Goal: Task Accomplishment & Management: Use online tool/utility

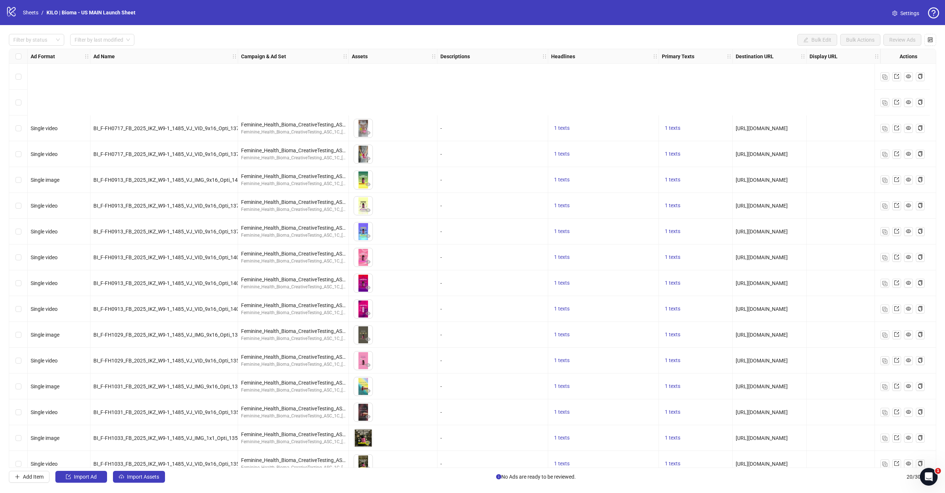
scroll to position [115, 0]
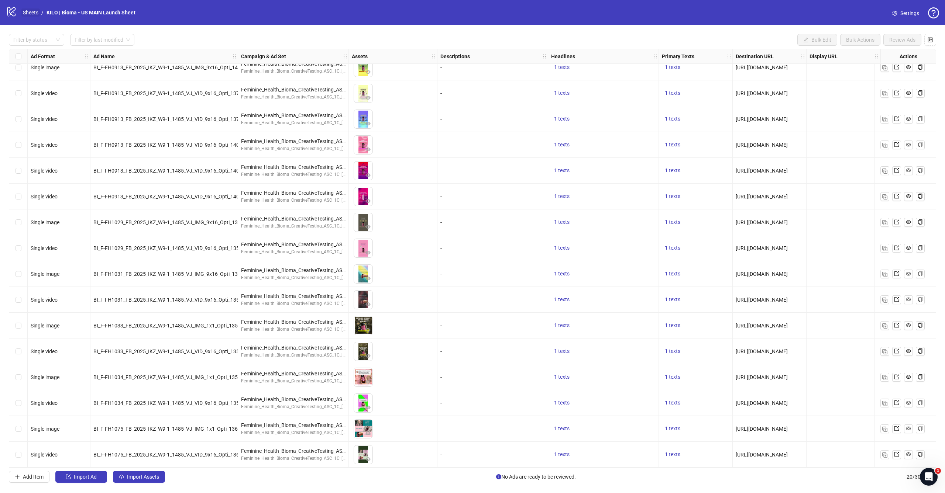
click at [34, 11] on link "Sheets" at bounding box center [30, 12] width 18 height 8
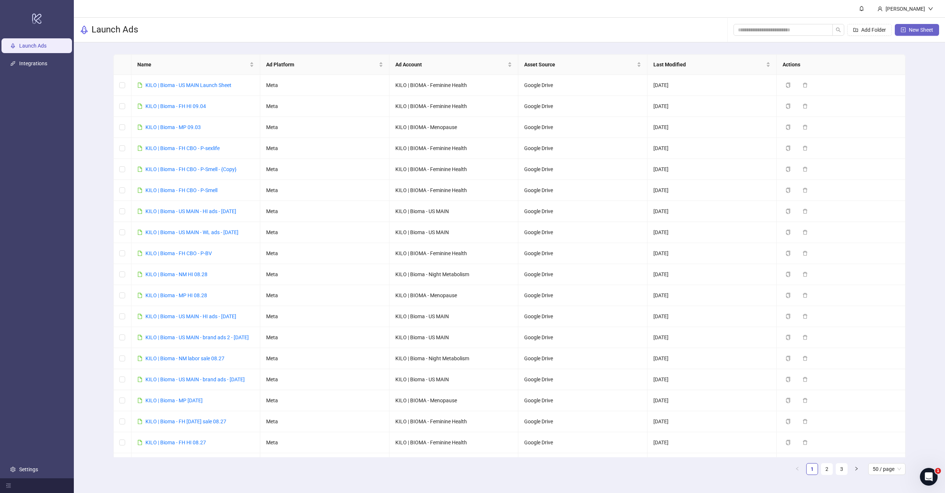
click at [918, 25] on button "New Sheet" at bounding box center [916, 30] width 44 height 12
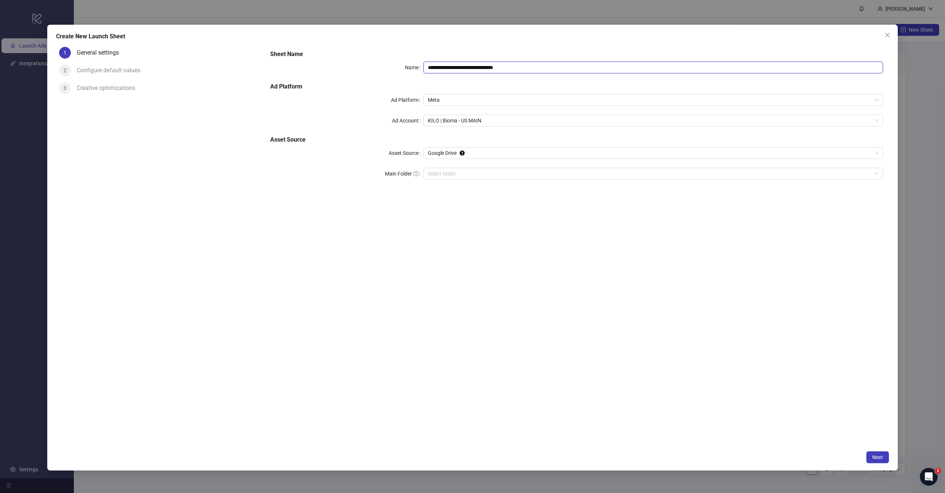
drag, startPoint x: 462, startPoint y: 69, endPoint x: 628, endPoint y: 74, distance: 165.8
click at [633, 79] on div "**********" at bounding box center [576, 119] width 618 height 145
type input "**********"
click at [531, 192] on form "**********" at bounding box center [576, 119] width 624 height 151
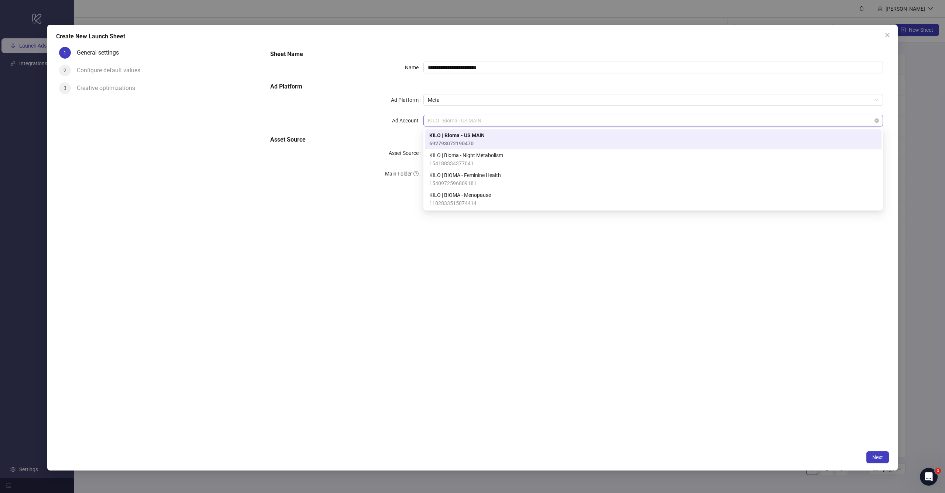
click at [478, 121] on span "KILO | Bioma - US MAIN" at bounding box center [653, 120] width 451 height 11
click at [475, 174] on span "KILO | BIOMA - Feminine Health" at bounding box center [465, 175] width 72 height 8
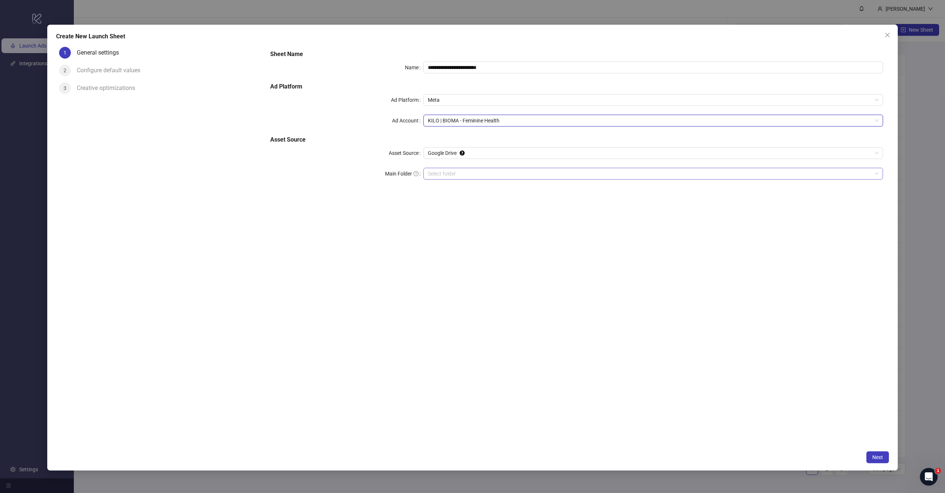
click at [482, 176] on input "Main Folder" at bounding box center [650, 173] width 444 height 11
click at [878, 458] on span "Next" at bounding box center [877, 458] width 11 height 6
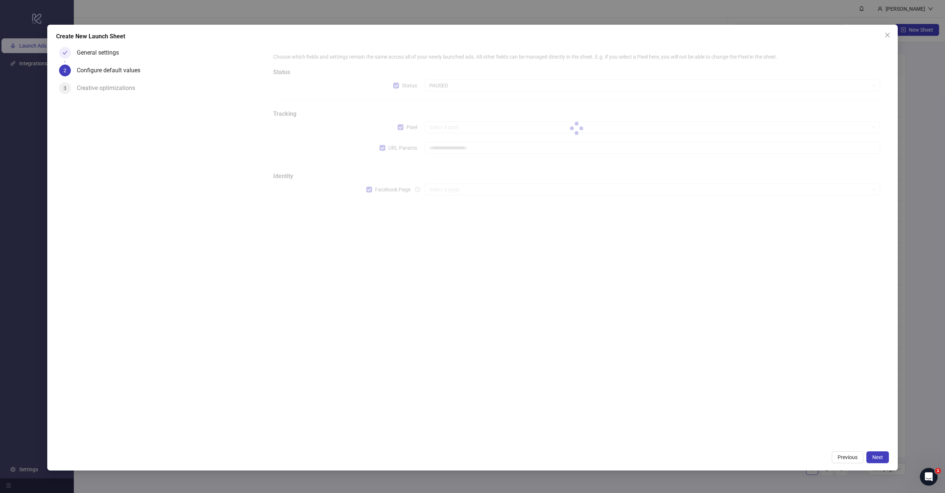
type input "**********"
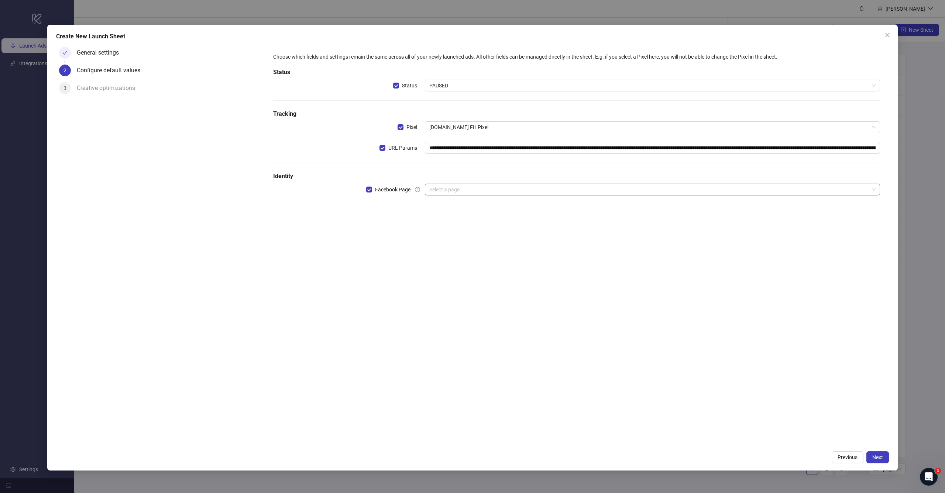
click at [436, 189] on input "search" at bounding box center [648, 189] width 439 height 11
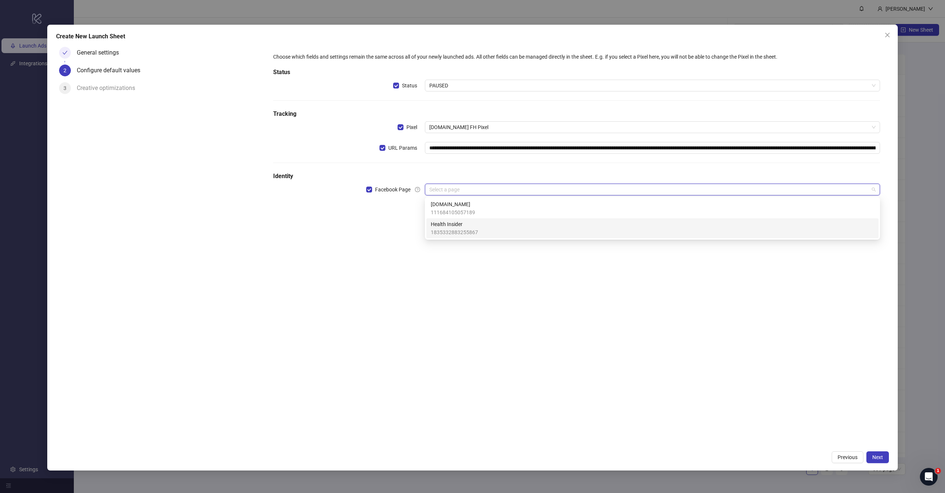
click at [448, 231] on span "1835332883255867" at bounding box center [454, 232] width 47 height 8
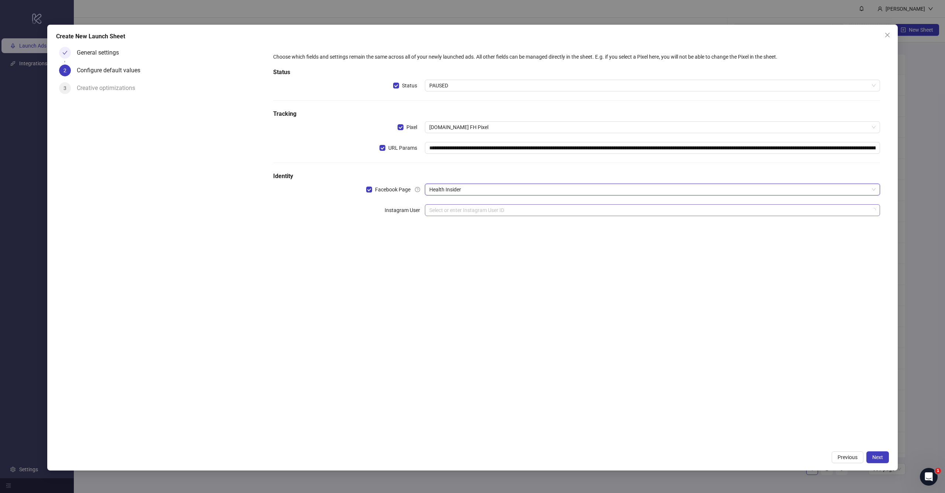
click at [463, 206] on input "search" at bounding box center [648, 210] width 439 height 11
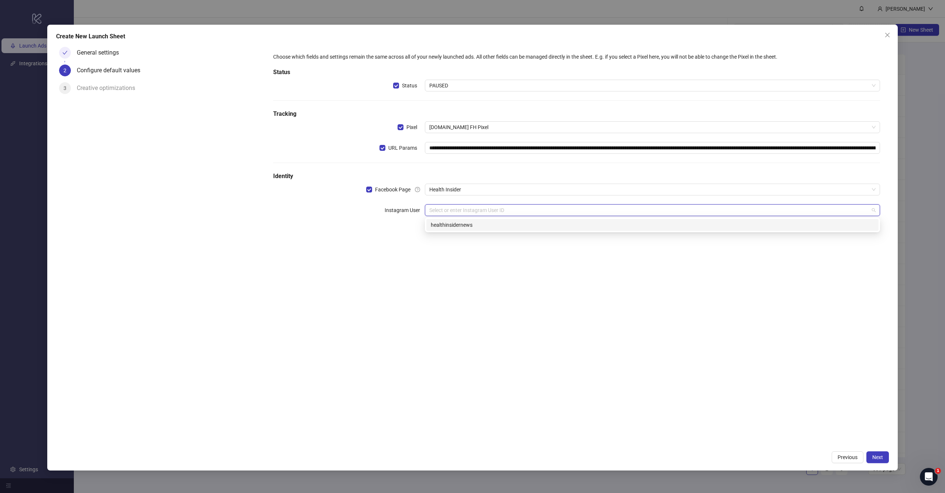
click at [462, 226] on div "healthinsidernews" at bounding box center [652, 225] width 443 height 8
click at [493, 279] on div "**********" at bounding box center [576, 245] width 624 height 403
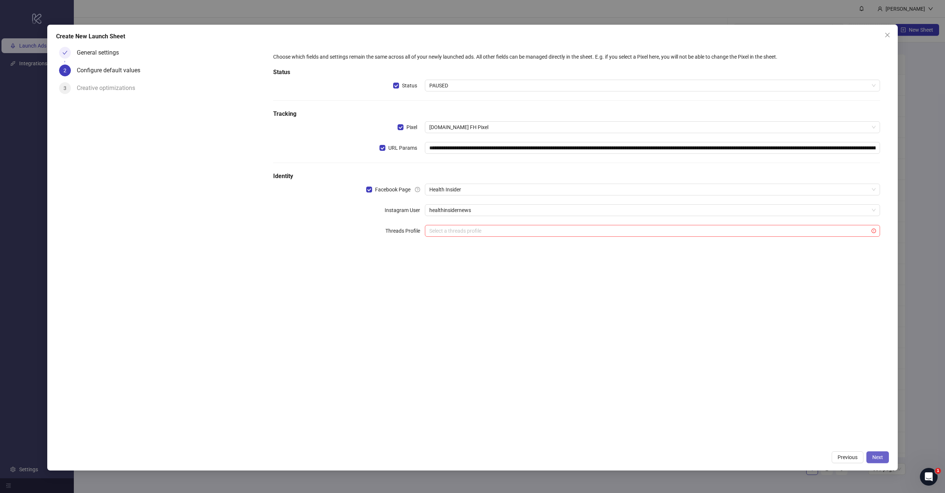
click at [879, 456] on span "Next" at bounding box center [877, 458] width 11 height 6
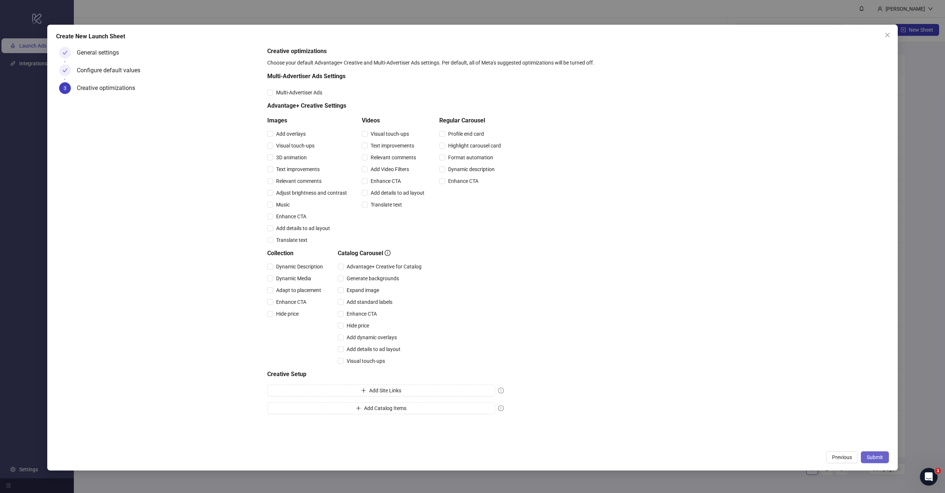
click at [872, 457] on span "Submit" at bounding box center [874, 458] width 16 height 6
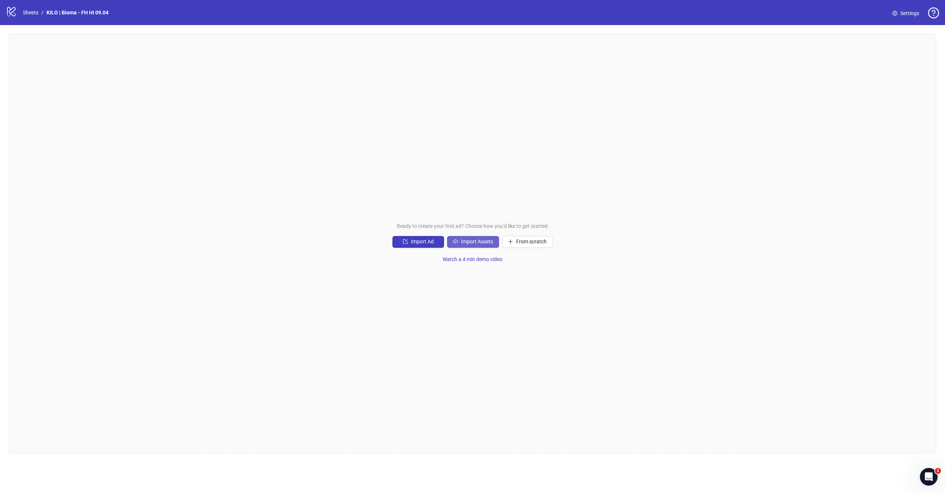
click at [478, 241] on span "Import Assets" at bounding box center [477, 242] width 32 height 6
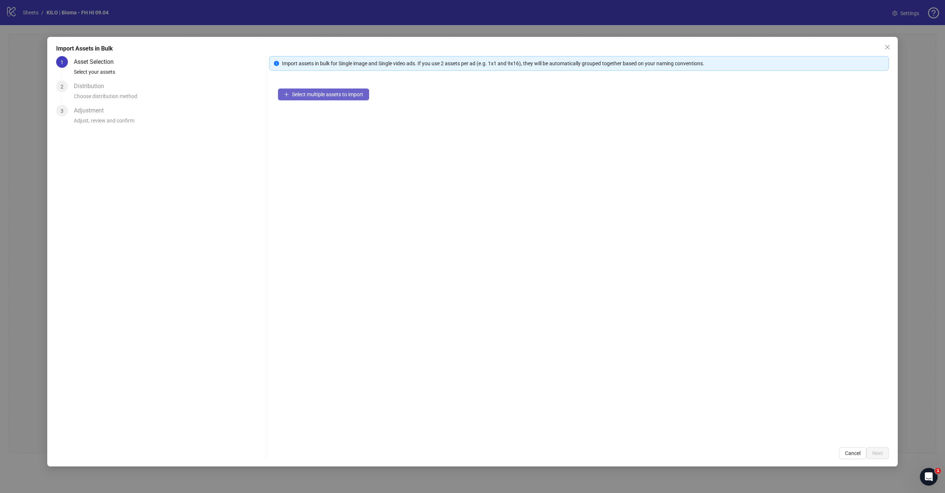
click at [336, 96] on span "Select multiple assets to import" at bounding box center [327, 95] width 71 height 6
click at [874, 451] on span "Next" at bounding box center [877, 454] width 11 height 6
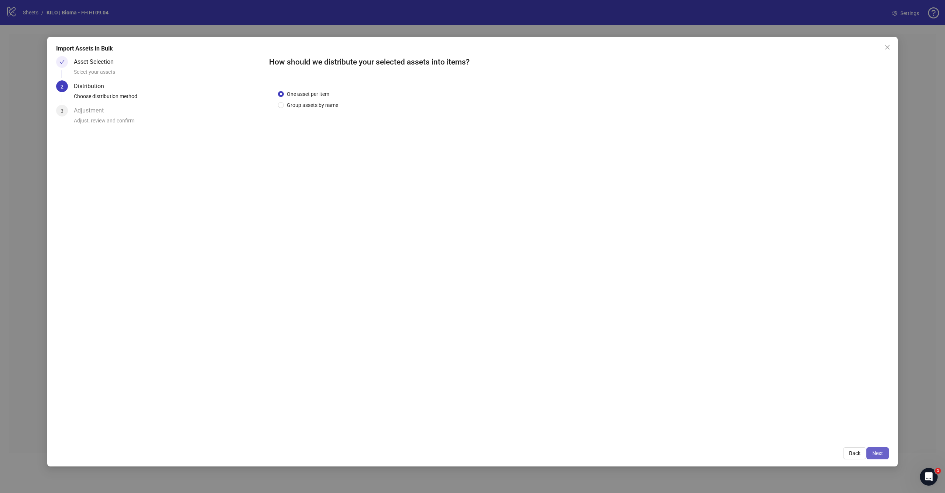
click at [874, 452] on span "Next" at bounding box center [877, 454] width 11 height 6
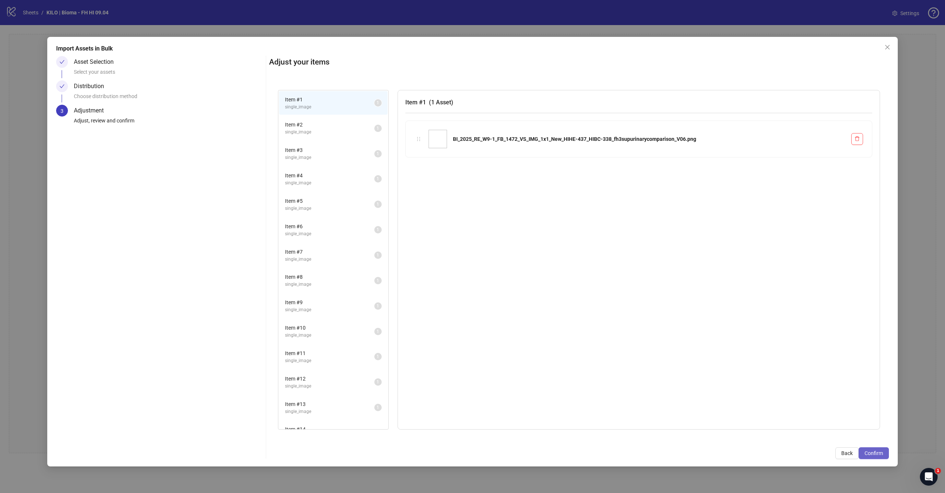
click at [875, 454] on span "Confirm" at bounding box center [873, 454] width 18 height 6
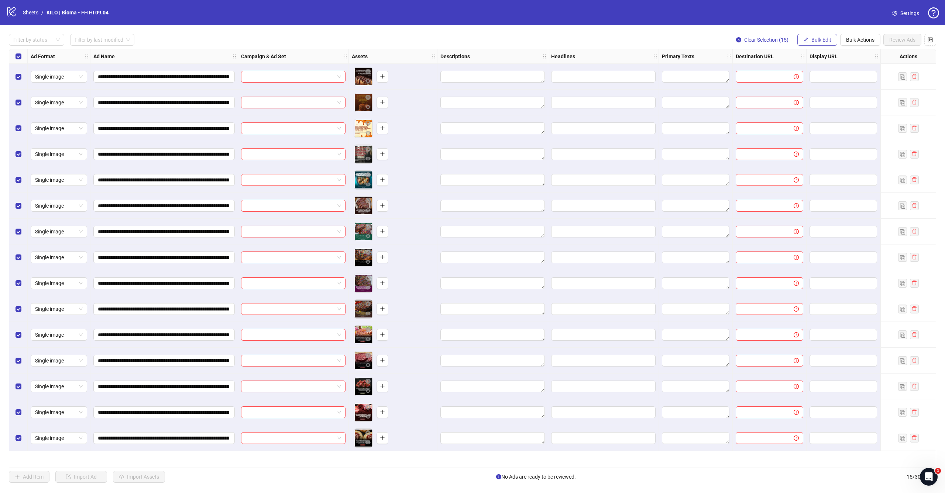
click at [828, 41] on span "Bulk Edit" at bounding box center [821, 40] width 20 height 6
click at [816, 113] on span "Primary Texts" at bounding box center [824, 114] width 44 height 8
click at [798, 72] on textarea at bounding box center [796, 76] width 111 height 20
paste textarea "**********"
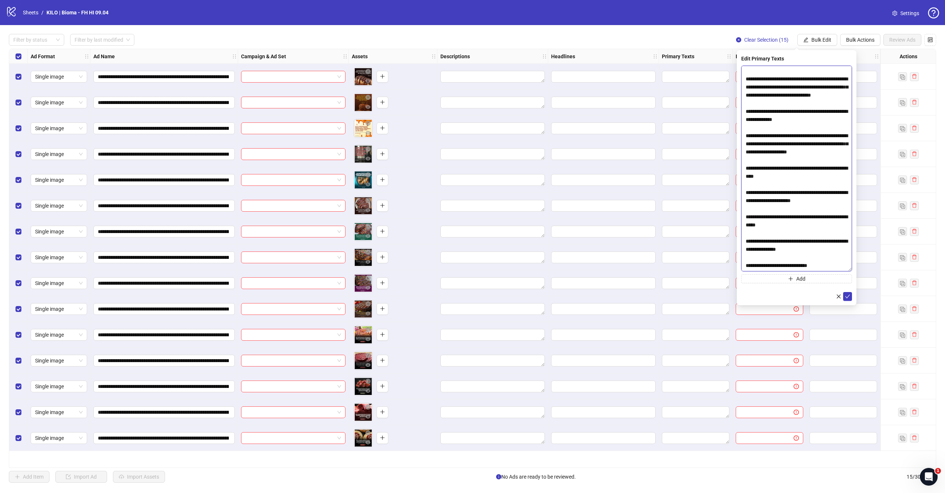
scroll to position [74, 0]
click at [854, 268] on div "**********" at bounding box center [796, 177] width 120 height 255
type textarea "**********"
click at [848, 298] on icon "check" at bounding box center [847, 296] width 5 height 5
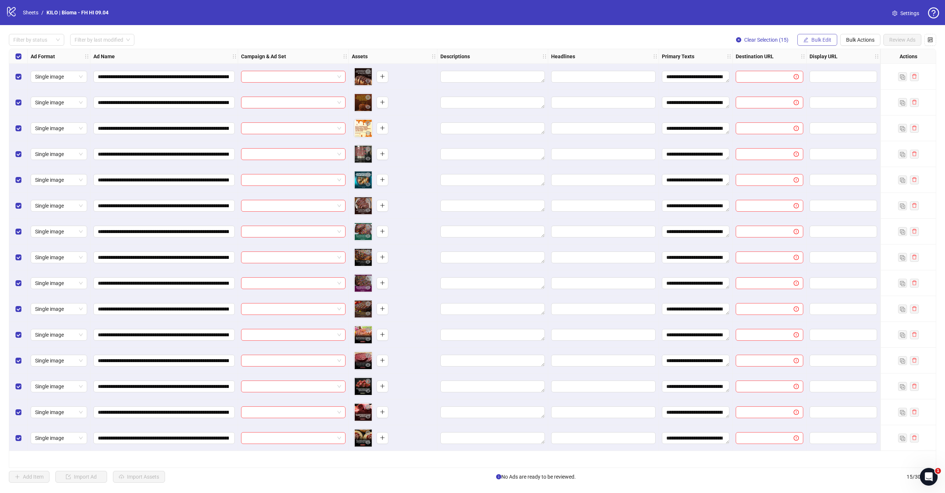
click at [821, 42] on span "Bulk Edit" at bounding box center [821, 40] width 20 height 6
click at [806, 99] on span "Headlines" at bounding box center [824, 102] width 44 height 8
click at [775, 72] on input "text" at bounding box center [796, 72] width 111 height 12
paste input "**********"
type input "**********"
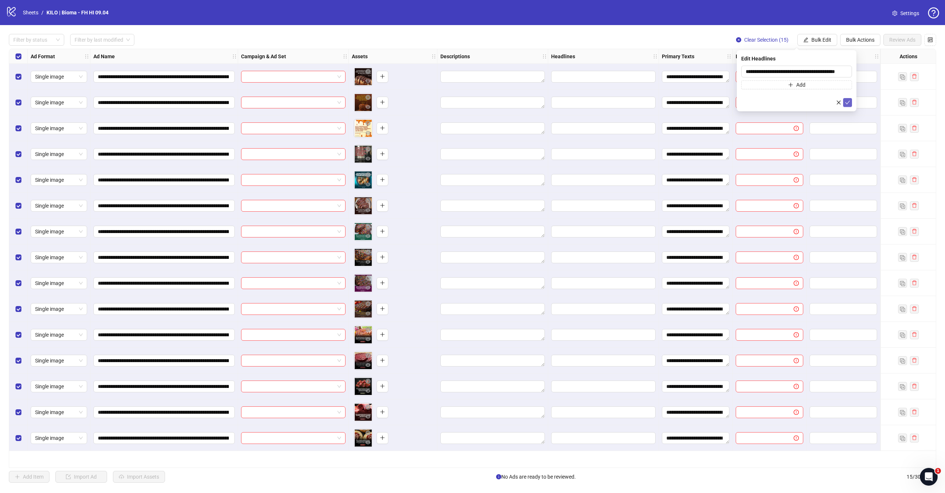
click at [850, 104] on button "submit" at bounding box center [847, 102] width 9 height 9
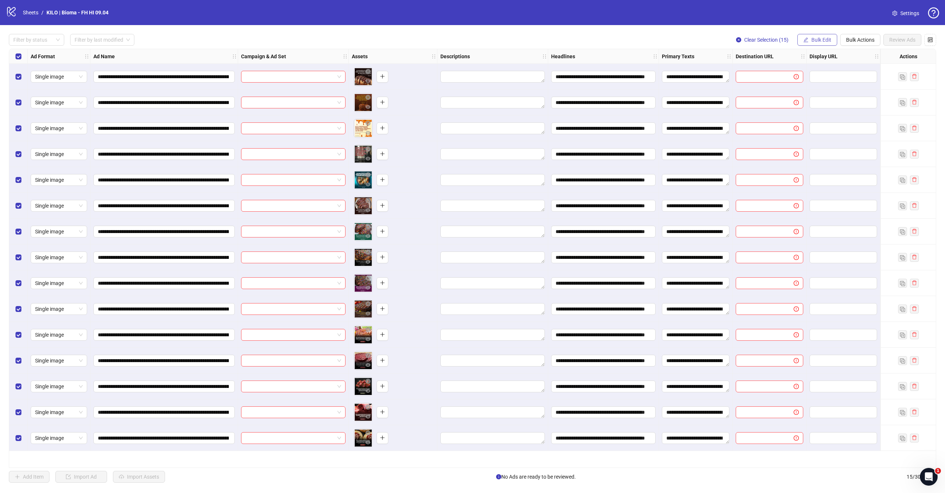
click at [813, 37] on span "Bulk Edit" at bounding box center [821, 40] width 20 height 6
click at [819, 124] on span "Destination URL" at bounding box center [824, 125] width 44 height 8
click at [812, 76] on span at bounding box center [796, 72] width 111 height 12
paste input "**********"
type input "**********"
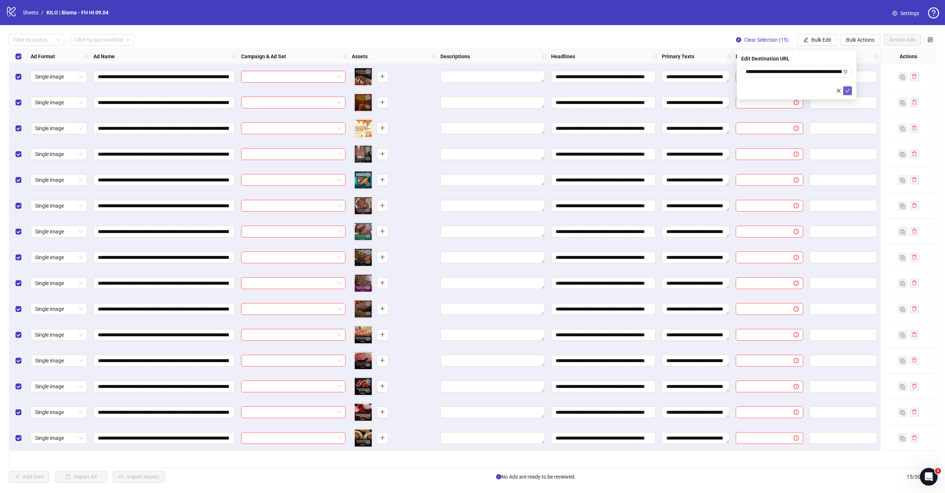
click at [848, 90] on icon "check" at bounding box center [847, 90] width 5 height 5
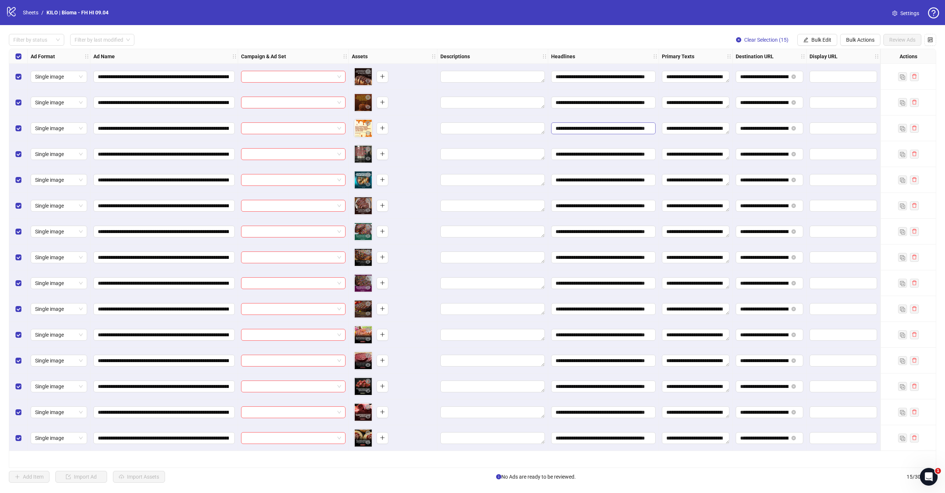
scroll to position [0, 11]
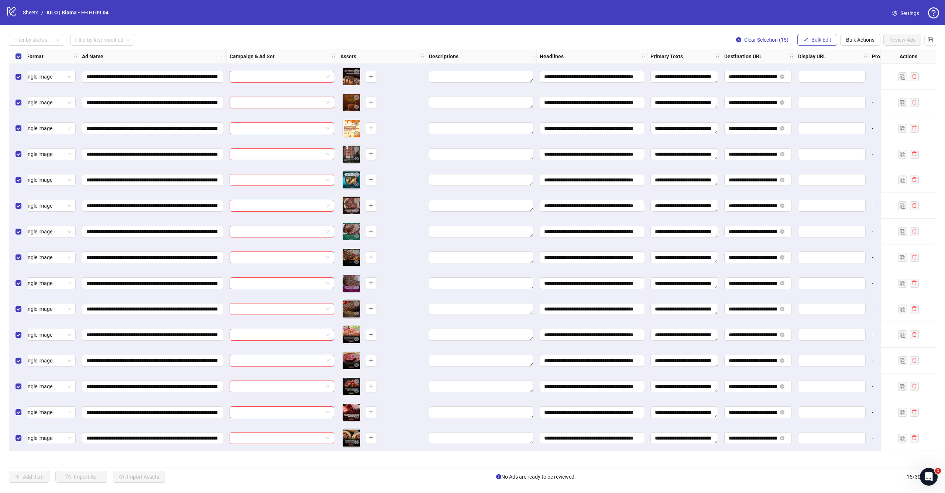
click at [804, 41] on icon "edit" at bounding box center [805, 39] width 5 height 5
click at [817, 79] on span "Campaign & Ad Set" at bounding box center [824, 78] width 44 height 8
click at [788, 70] on input "search" at bounding box center [792, 71] width 95 height 11
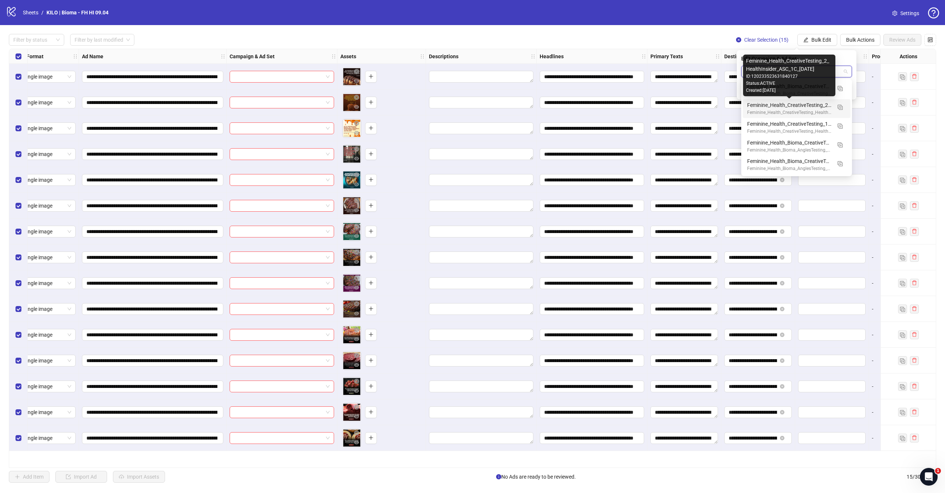
click at [774, 106] on div "Feminine_Health_CreativeTesting_2_HealthInsider_ASC_1C_[DATE]" at bounding box center [789, 105] width 84 height 8
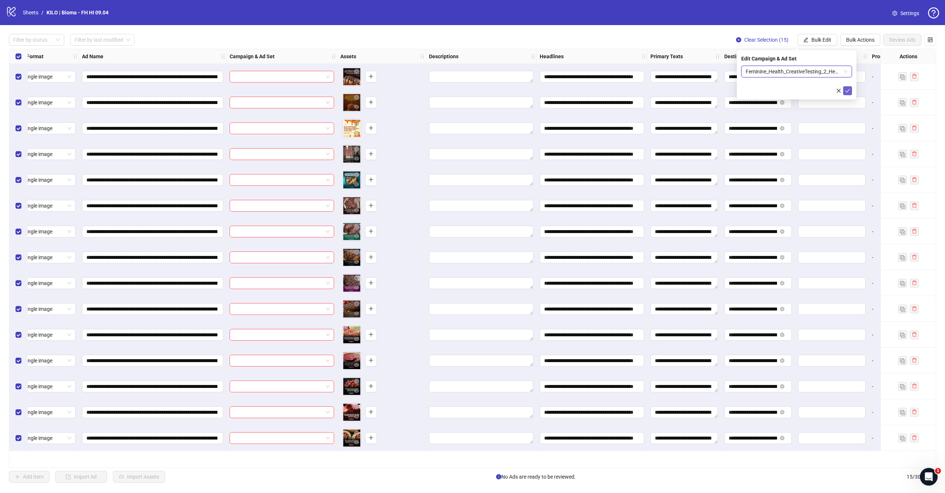
click at [847, 89] on icon "check" at bounding box center [847, 90] width 5 height 5
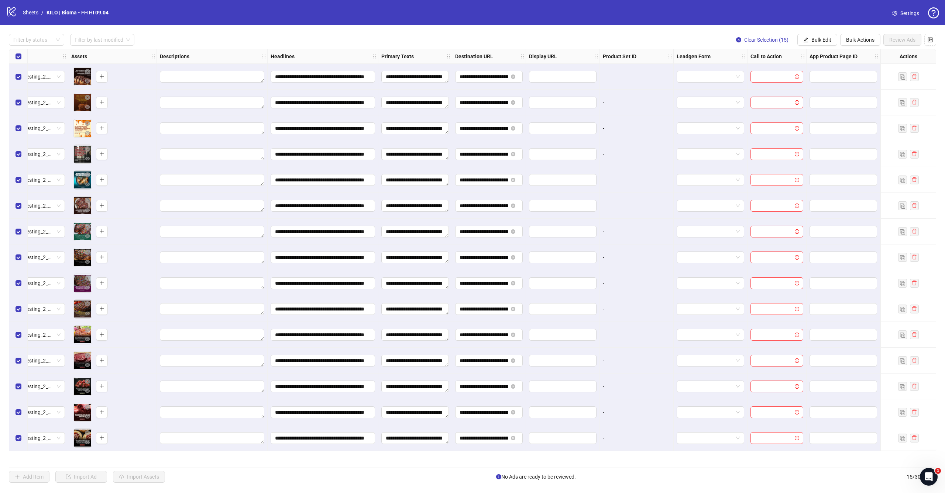
scroll to position [0, 280]
click at [824, 34] on button "Bulk Edit" at bounding box center [817, 40] width 40 height 12
click at [814, 158] on span "Call to Action" at bounding box center [824, 161] width 44 height 8
click at [783, 68] on input "search" at bounding box center [792, 71] width 95 height 11
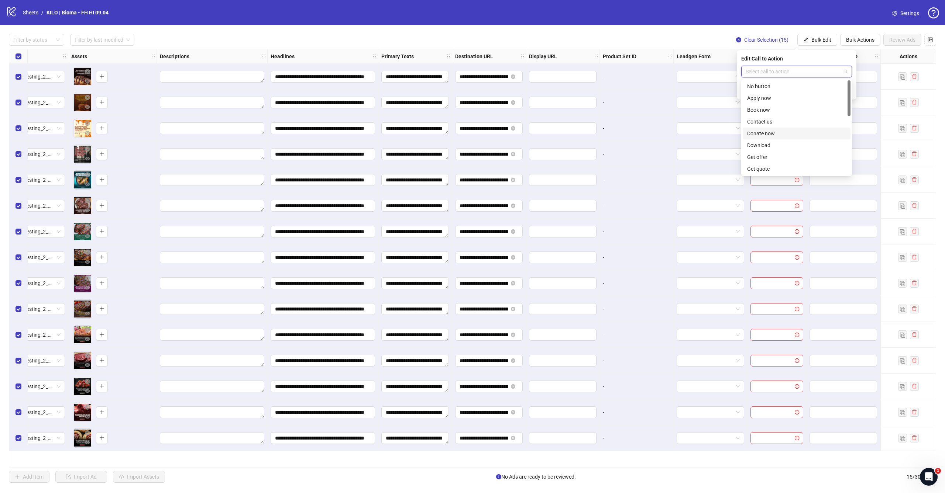
scroll to position [68, 0]
click at [774, 126] on div "Learn more" at bounding box center [796, 125] width 99 height 8
click at [847, 90] on icon "check" at bounding box center [847, 90] width 5 height 5
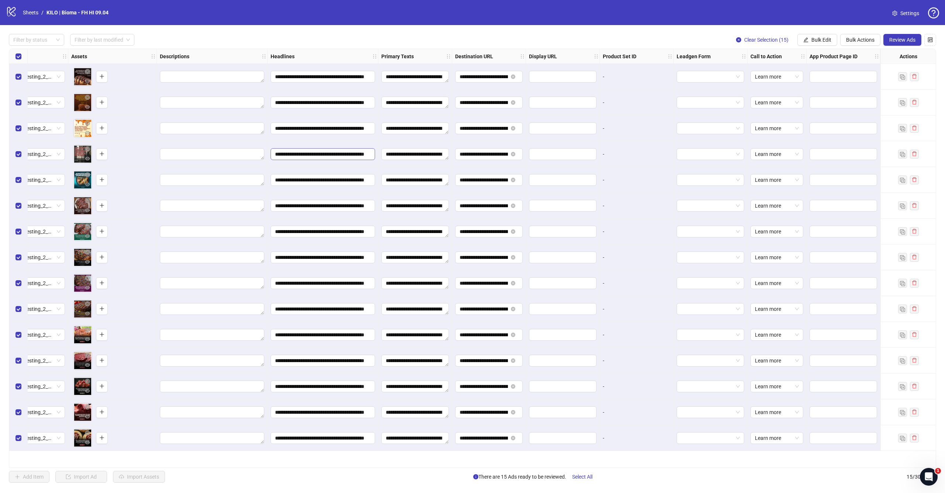
scroll to position [0, 0]
click at [902, 38] on span "Review Ads" at bounding box center [902, 40] width 26 height 6
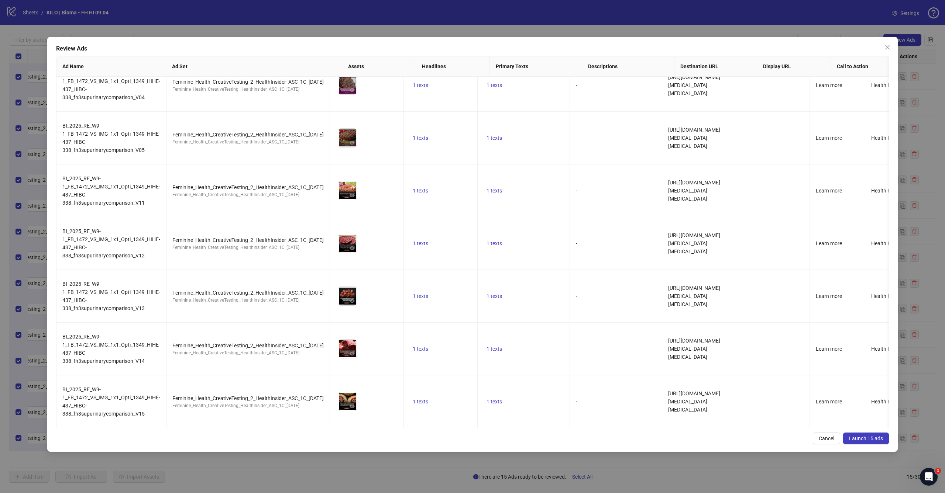
click at [861, 437] on span "Launch 15 ads" at bounding box center [866, 439] width 34 height 6
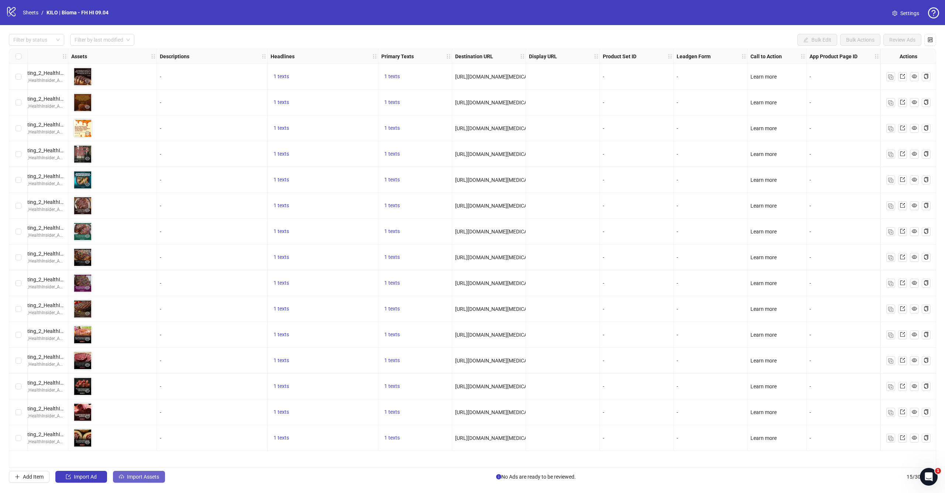
click at [146, 472] on button "Import Assets" at bounding box center [139, 477] width 52 height 12
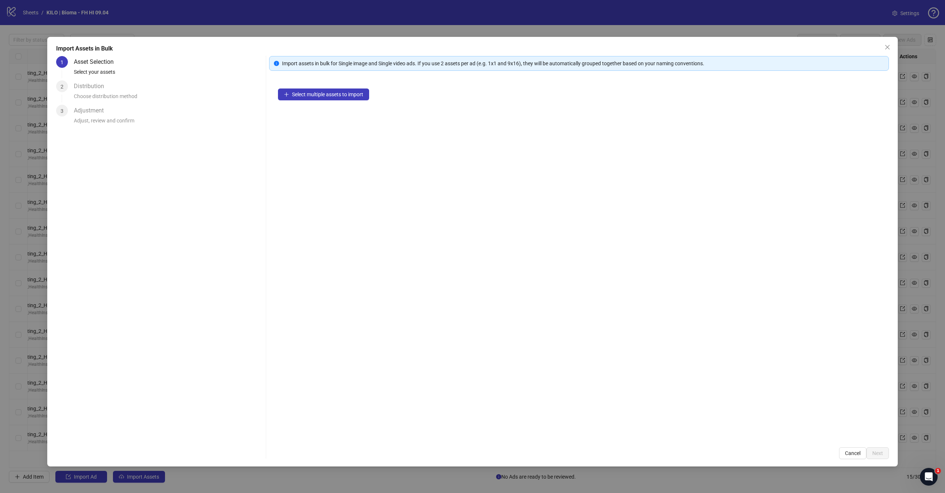
click at [341, 88] on div "Select multiple assets to import" at bounding box center [579, 259] width 620 height 359
click at [334, 100] on button "Select multiple assets to import" at bounding box center [323, 95] width 91 height 12
click at [878, 454] on span "Next" at bounding box center [877, 454] width 11 height 6
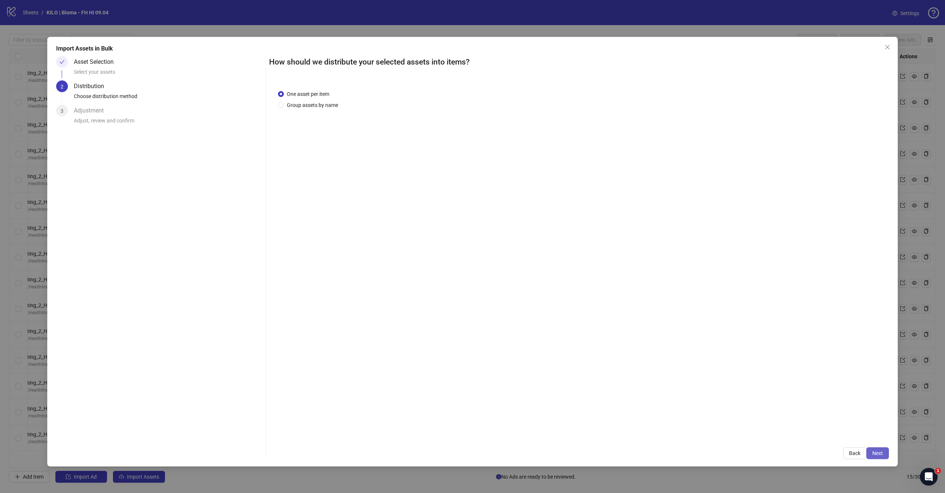
click at [876, 455] on span "Next" at bounding box center [877, 454] width 11 height 6
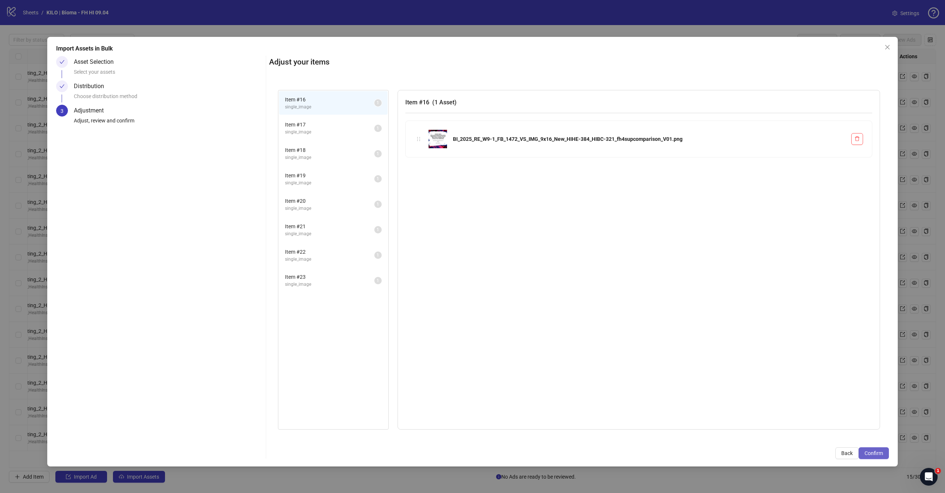
click at [879, 451] on span "Confirm" at bounding box center [873, 454] width 18 height 6
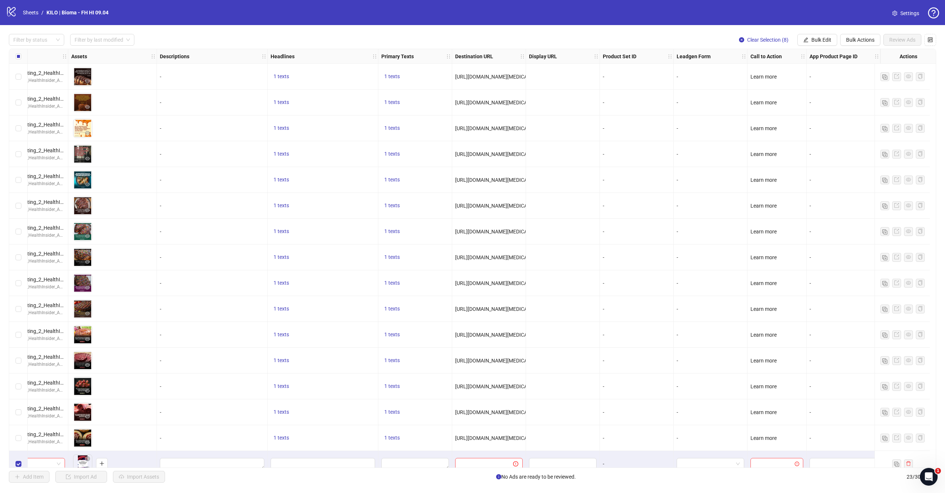
scroll to position [193, 280]
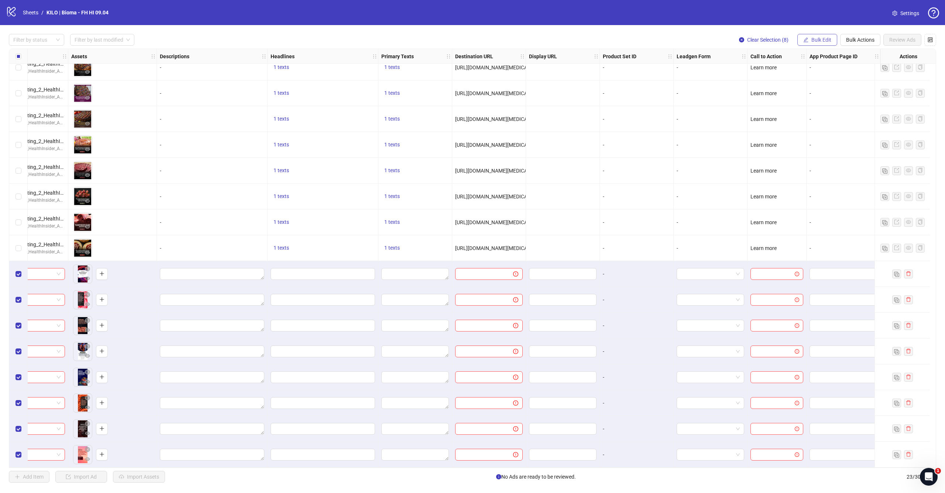
click at [814, 37] on button "Bulk Edit" at bounding box center [817, 40] width 40 height 12
click at [812, 112] on span "Primary Texts" at bounding box center [824, 114] width 44 height 8
click at [798, 77] on textarea at bounding box center [796, 76] width 111 height 20
paste textarea "**********"
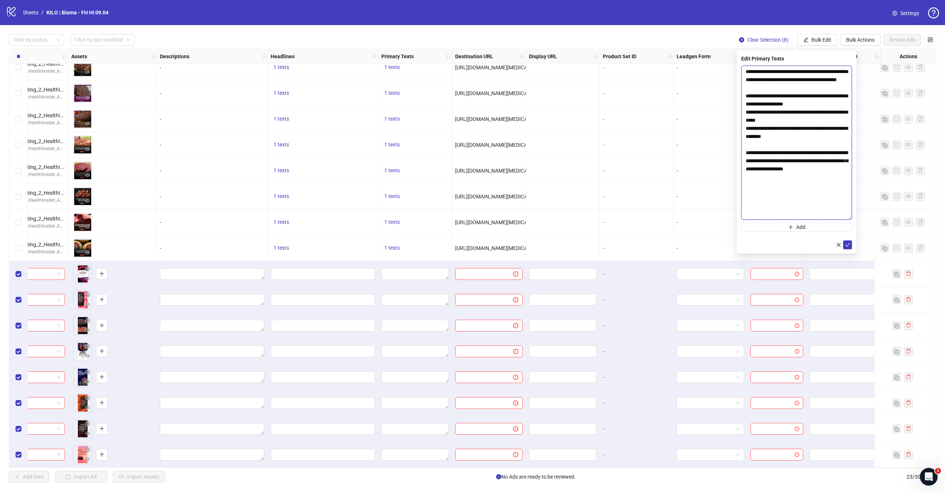
click at [842, 220] on textarea "**********" at bounding box center [796, 143] width 111 height 154
type textarea "**********"
click at [848, 258] on icon "check" at bounding box center [847, 258] width 5 height 5
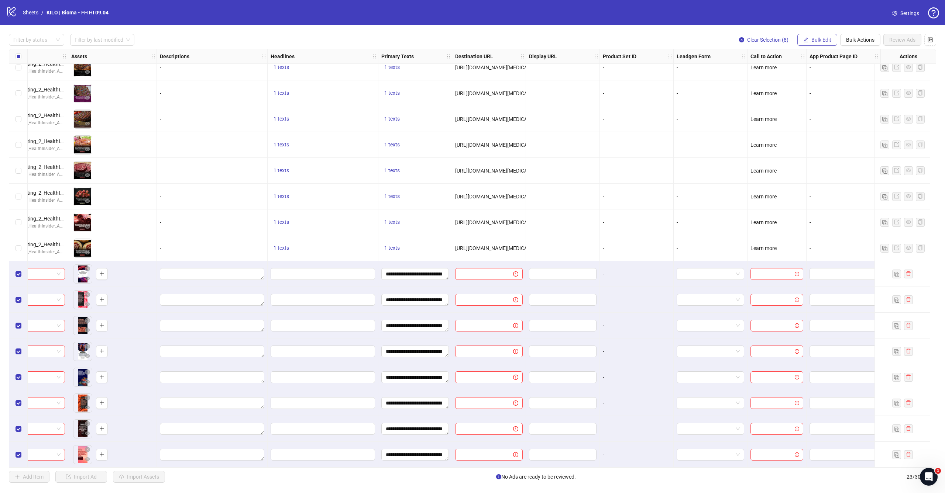
click at [819, 36] on button "Bulk Edit" at bounding box center [817, 40] width 40 height 12
click at [816, 101] on span "Headlines" at bounding box center [824, 102] width 44 height 8
click at [807, 75] on input "text" at bounding box center [796, 72] width 111 height 12
paste input "**********"
type input "**********"
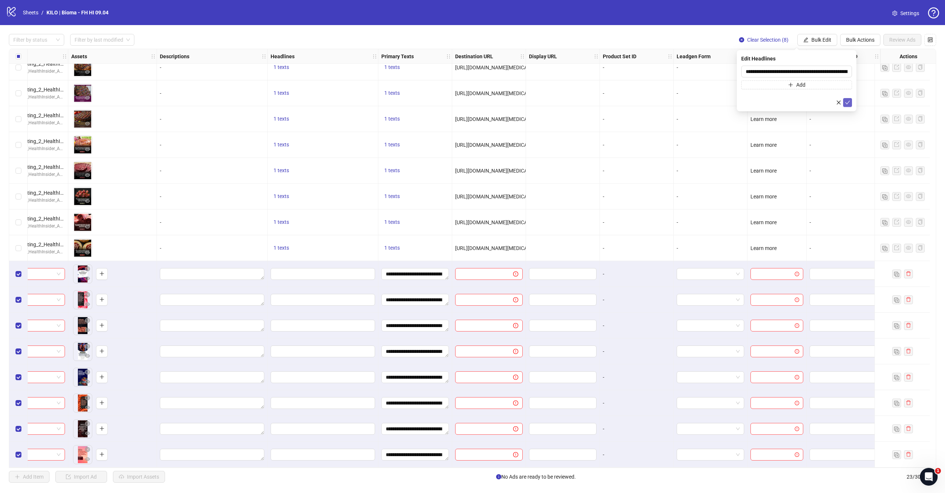
click at [844, 101] on button "submit" at bounding box center [847, 102] width 9 height 9
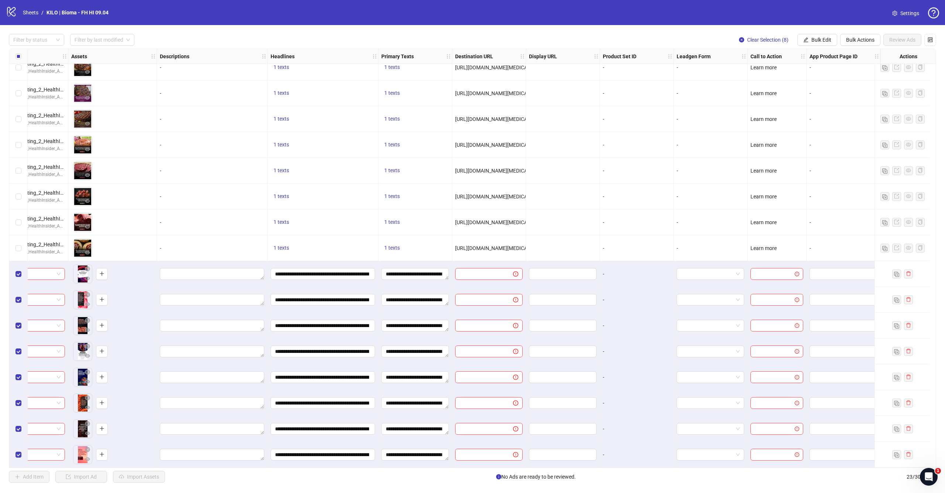
scroll to position [193, 286]
click at [808, 37] on button "Bulk Edit" at bounding box center [817, 40] width 40 height 12
click at [821, 125] on span "Destination URL" at bounding box center [824, 125] width 44 height 8
click at [806, 70] on input "text" at bounding box center [793, 72] width 96 height 8
paste input "**********"
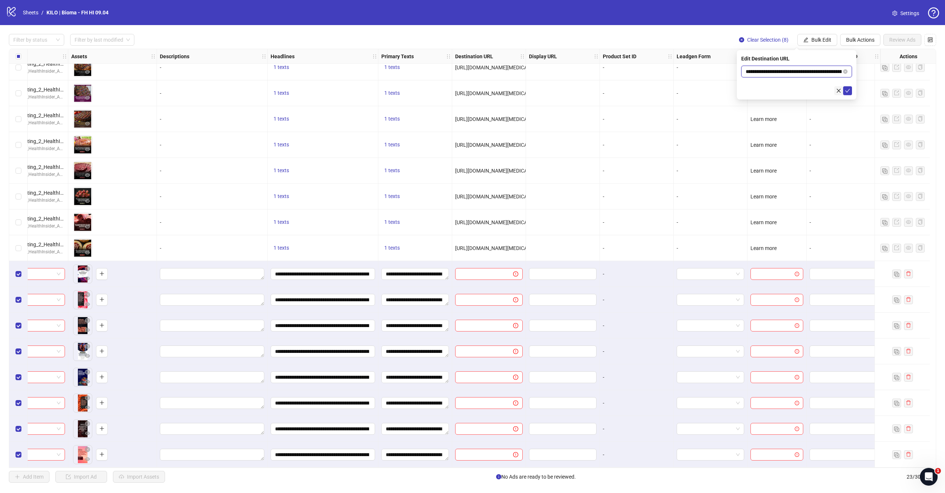
type input "**********"
click at [839, 87] on button "button" at bounding box center [838, 90] width 9 height 9
click at [822, 37] on button "Bulk Edit" at bounding box center [817, 40] width 40 height 12
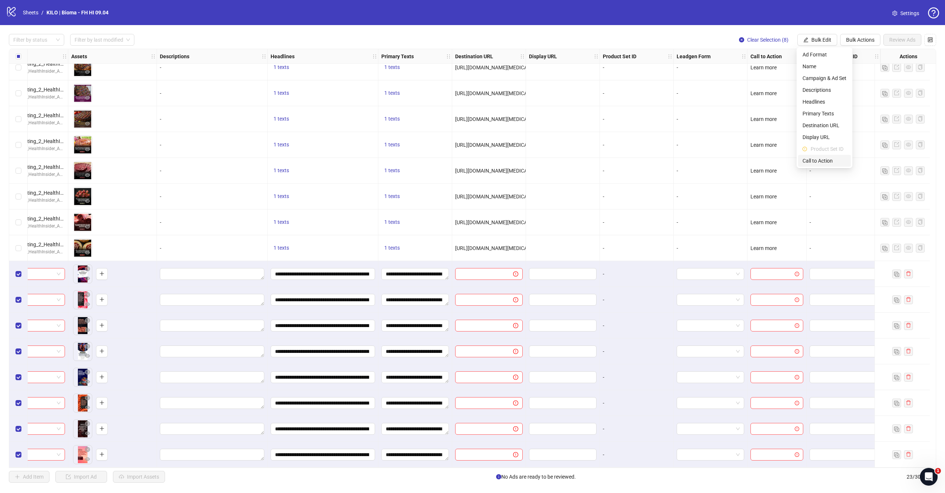
click at [822, 164] on span "Call to Action" at bounding box center [824, 161] width 44 height 8
click at [781, 69] on input "search" at bounding box center [792, 71] width 95 height 11
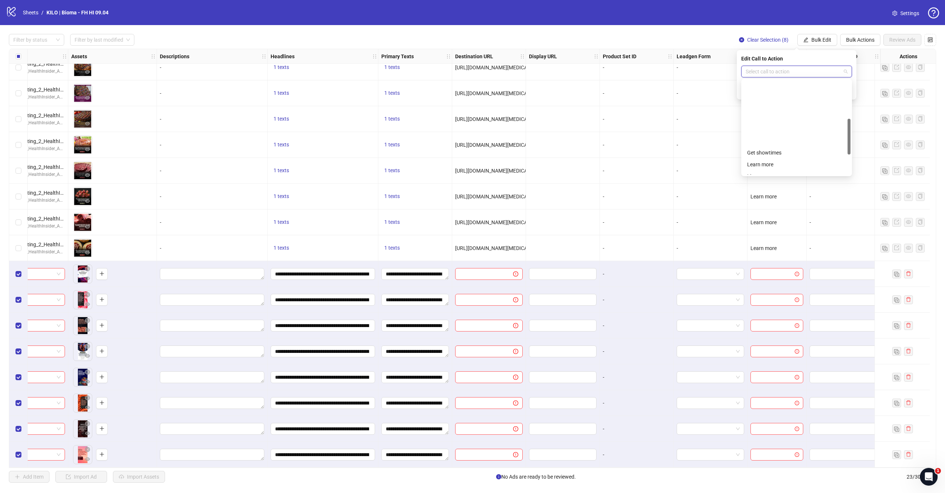
scroll to position [101, 0]
click at [784, 93] on div "Learn more" at bounding box center [796, 92] width 99 height 8
click at [848, 89] on icon "check" at bounding box center [847, 90] width 5 height 5
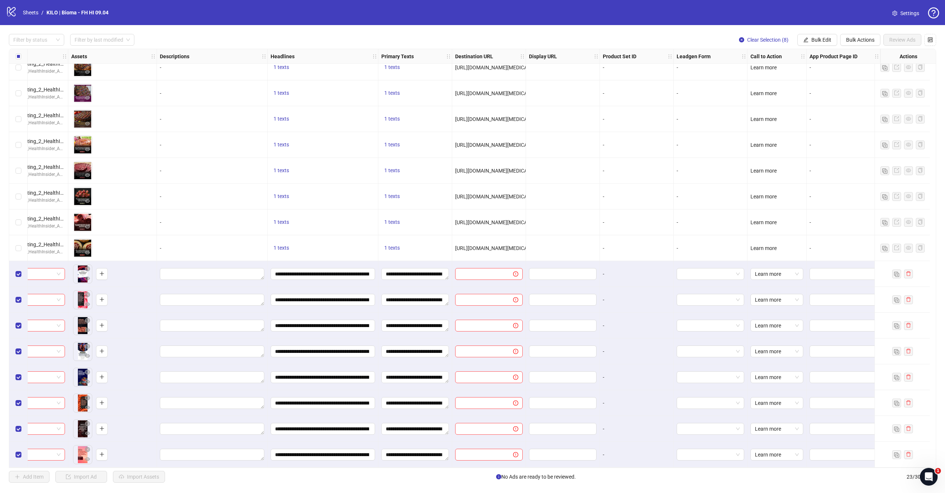
scroll to position [0, 0]
click at [813, 38] on span "Bulk Edit" at bounding box center [821, 40] width 20 height 6
click at [812, 128] on span "Destination URL" at bounding box center [824, 125] width 44 height 8
click at [818, 73] on input "text" at bounding box center [793, 72] width 96 height 8
paste input "**********"
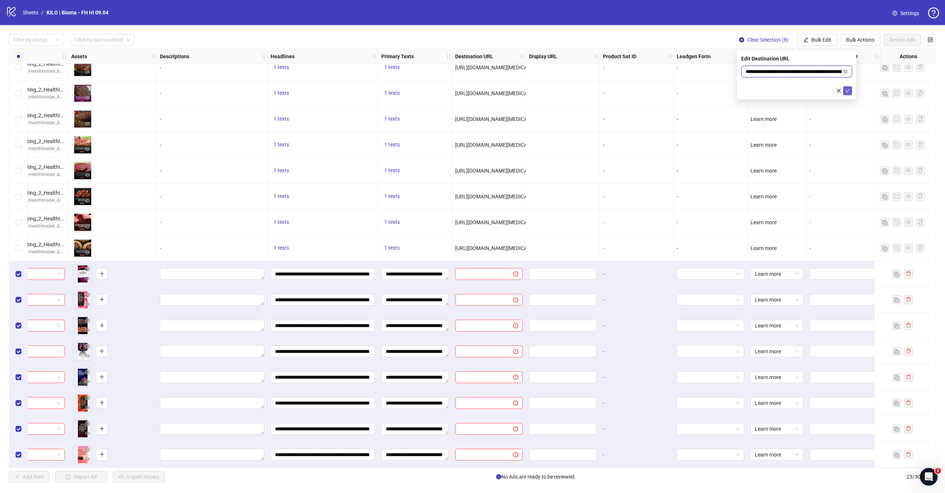
type input "**********"
click at [848, 90] on icon "check" at bounding box center [847, 90] width 5 height 5
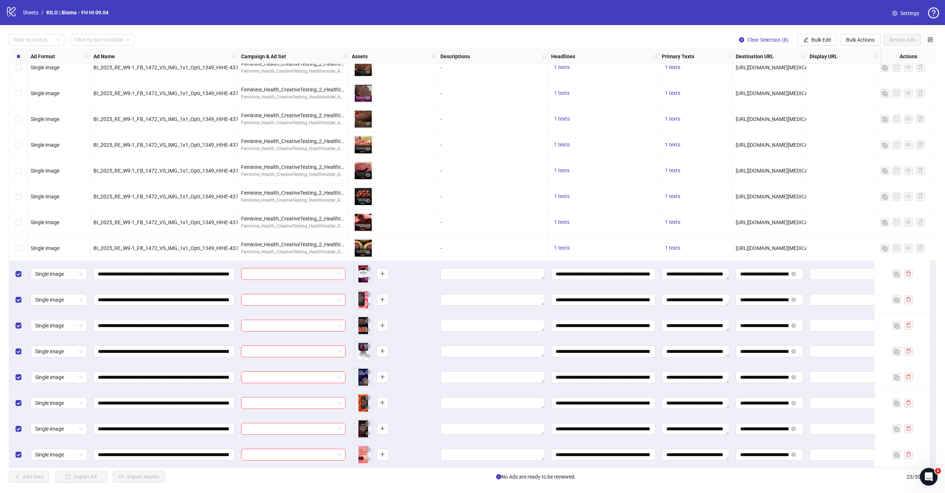
scroll to position [193, 0]
click at [806, 38] on icon "edit" at bounding box center [805, 39] width 5 height 5
click at [808, 80] on span "Campaign & Ad Set" at bounding box center [824, 78] width 44 height 8
click at [790, 72] on input "search" at bounding box center [792, 71] width 95 height 11
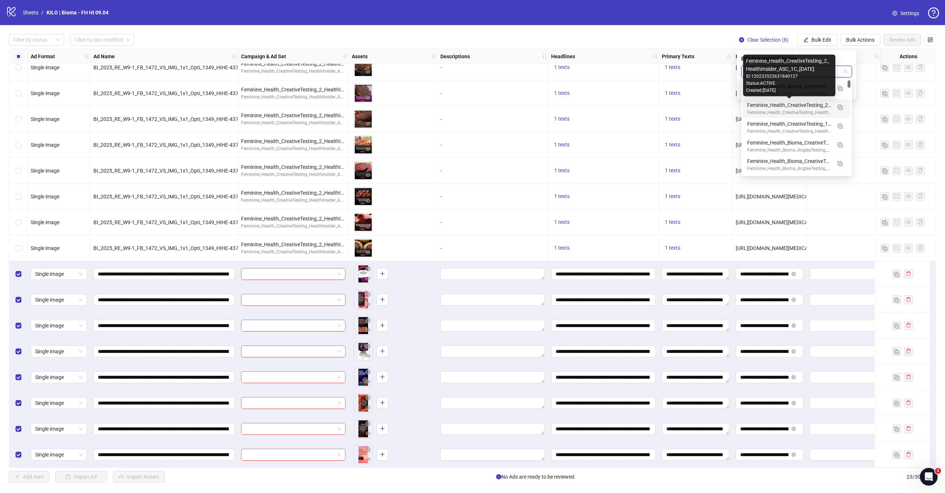
click at [776, 104] on div "Feminine_Health_CreativeTesting_2_HealthInsider_ASC_1C_[DATE]" at bounding box center [789, 105] width 84 height 8
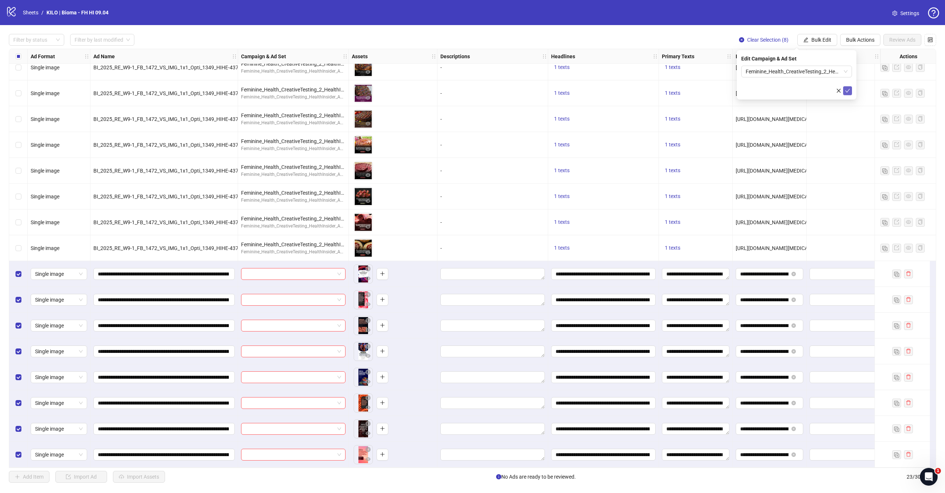
click at [846, 92] on icon "check" at bounding box center [847, 91] width 5 height 4
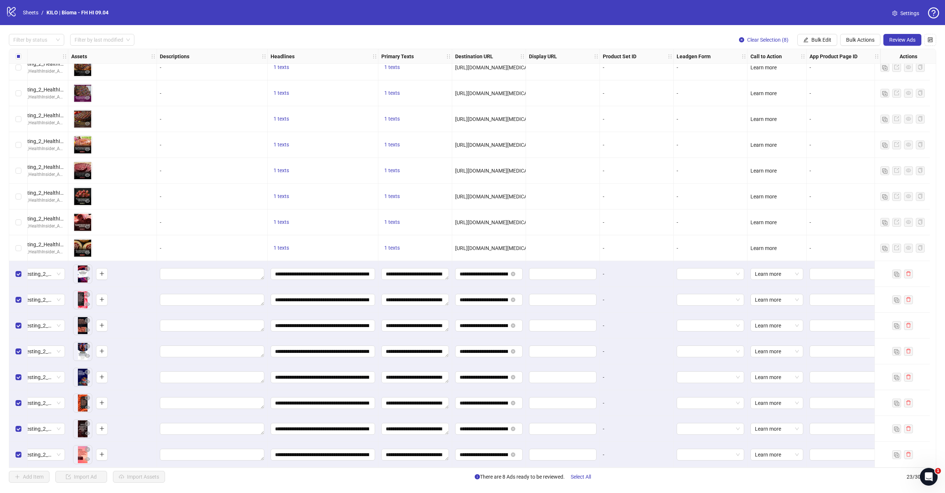
scroll to position [193, 286]
click at [900, 35] on button "Review Ads" at bounding box center [902, 40] width 38 height 12
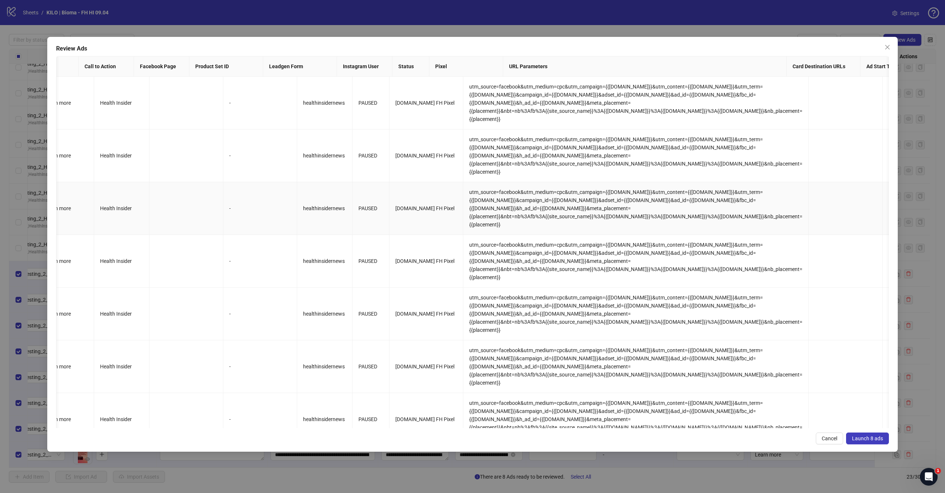
scroll to position [0, 0]
click at [860, 438] on span "Launch 8 ads" at bounding box center [867, 439] width 31 height 6
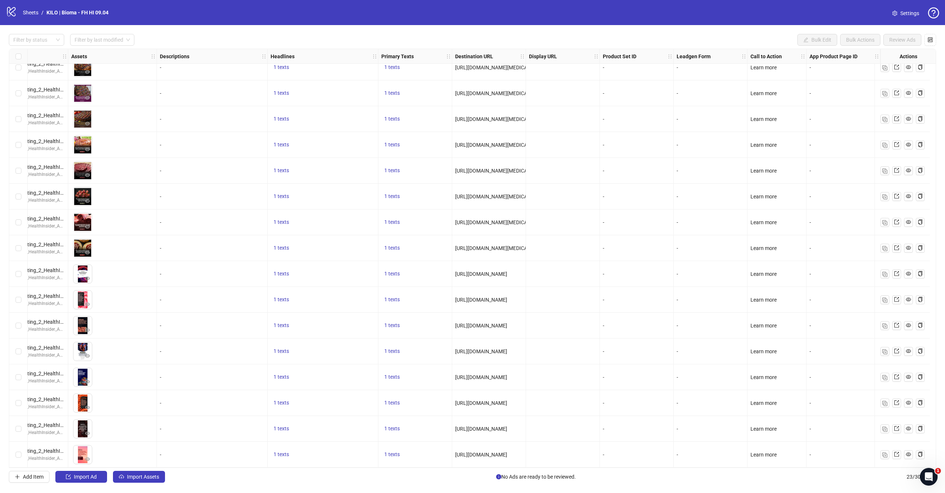
click at [508, 10] on div "logo/logo-mobile Sheets / KILO | Bioma - FH HI 09.04 Settings" at bounding box center [472, 12] width 933 height 13
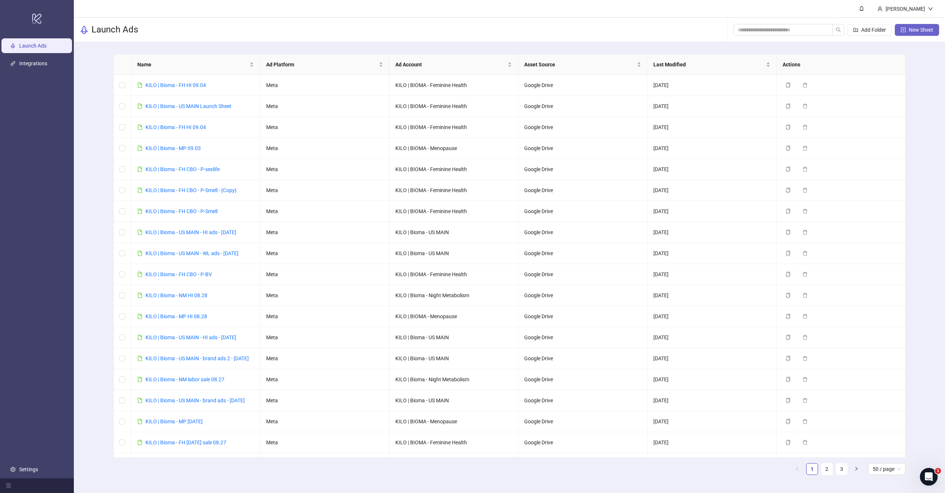
click at [915, 28] on span "New Sheet" at bounding box center [920, 30] width 24 height 6
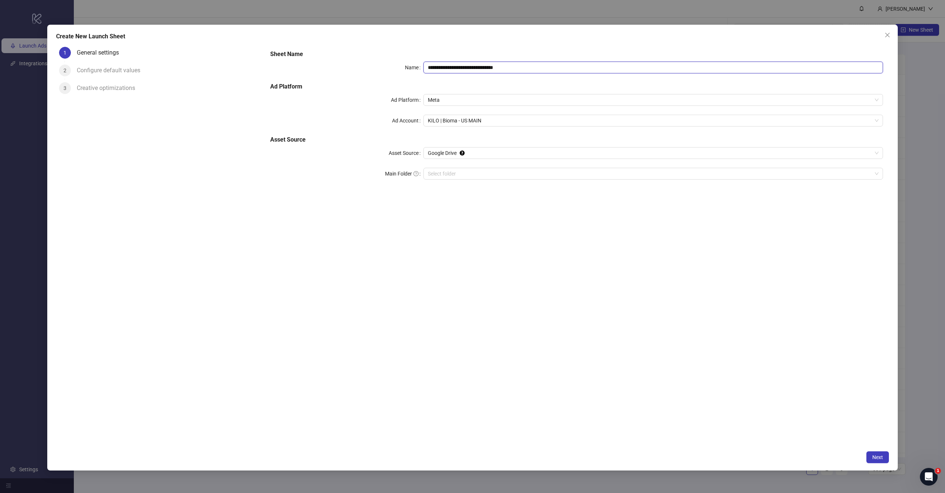
drag, startPoint x: 462, startPoint y: 68, endPoint x: 718, endPoint y: 79, distance: 256.3
click at [722, 83] on div "**********" at bounding box center [576, 119] width 618 height 145
click at [482, 118] on span "KILO | Bioma - US MAIN" at bounding box center [653, 120] width 451 height 11
type input "**********"
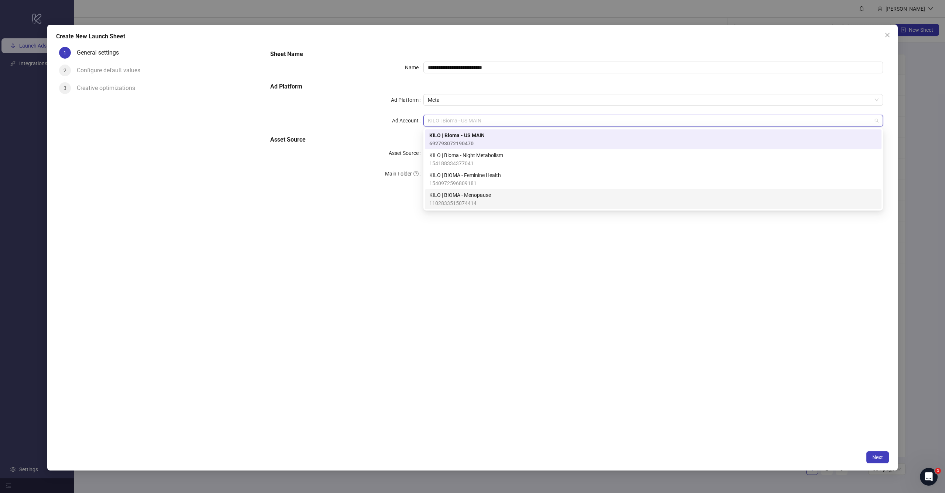
click at [471, 197] on span "KILO | BIOMA - Menopause" at bounding box center [460, 195] width 62 height 8
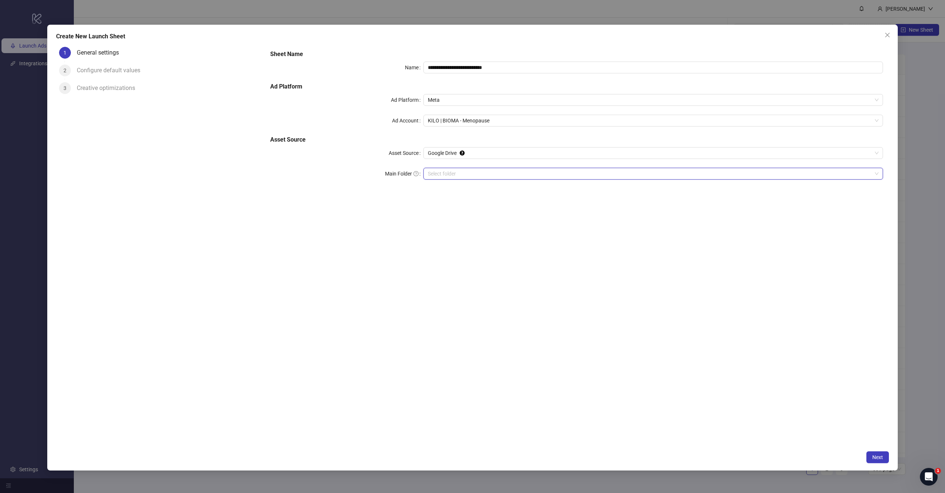
click at [475, 176] on input "Main Folder" at bounding box center [650, 173] width 444 height 11
click at [432, 174] on input "Main Folder" at bounding box center [650, 173] width 444 height 11
click at [499, 288] on div "**********" at bounding box center [576, 245] width 624 height 403
click at [871, 454] on button "Next" at bounding box center [877, 458] width 23 height 12
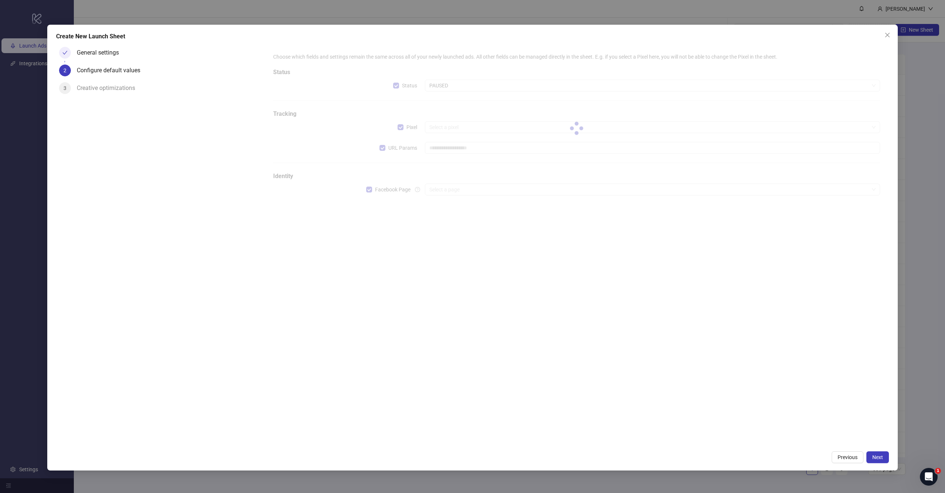
type input "**********"
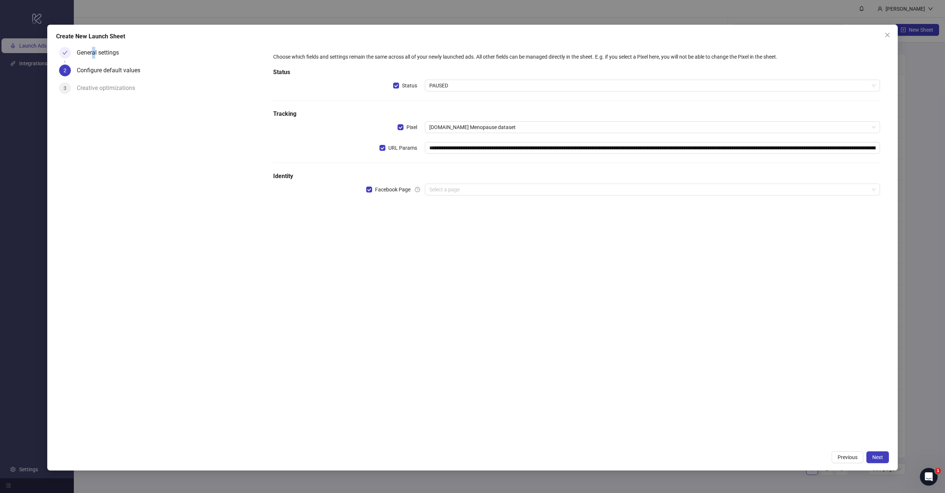
click at [94, 51] on div "General settings" at bounding box center [101, 53] width 48 height 12
click at [70, 55] on div at bounding box center [65, 53] width 12 height 12
click at [472, 128] on span "Bioma.health Menopause dataset" at bounding box center [652, 127] width 446 height 11
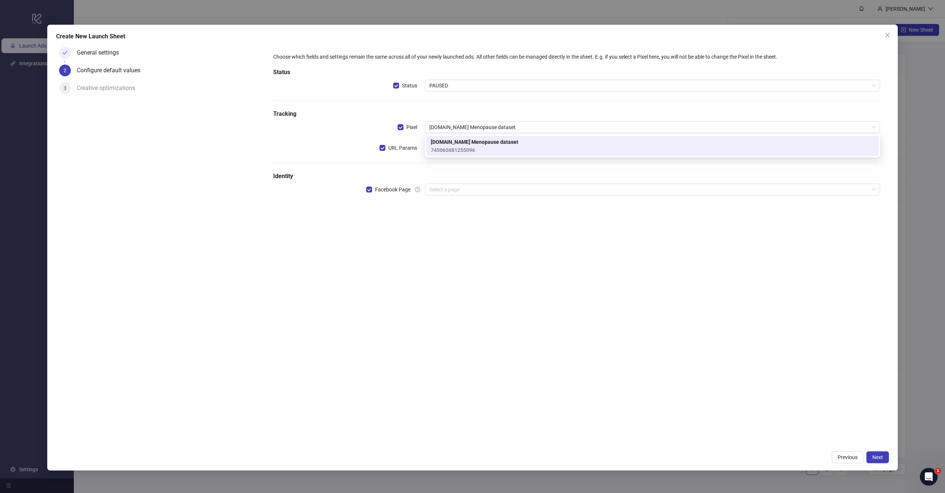
click at [485, 111] on h5 "Tracking" at bounding box center [576, 114] width 607 height 9
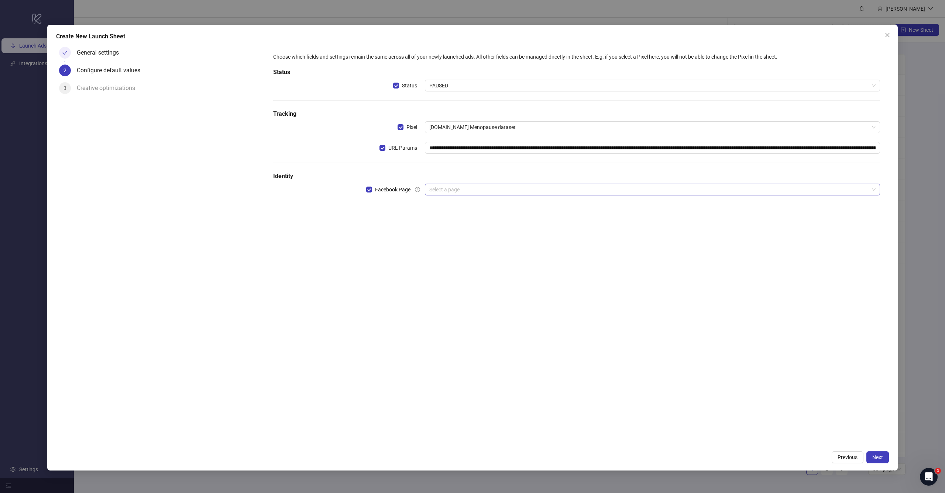
click at [448, 188] on input "search" at bounding box center [648, 189] width 439 height 11
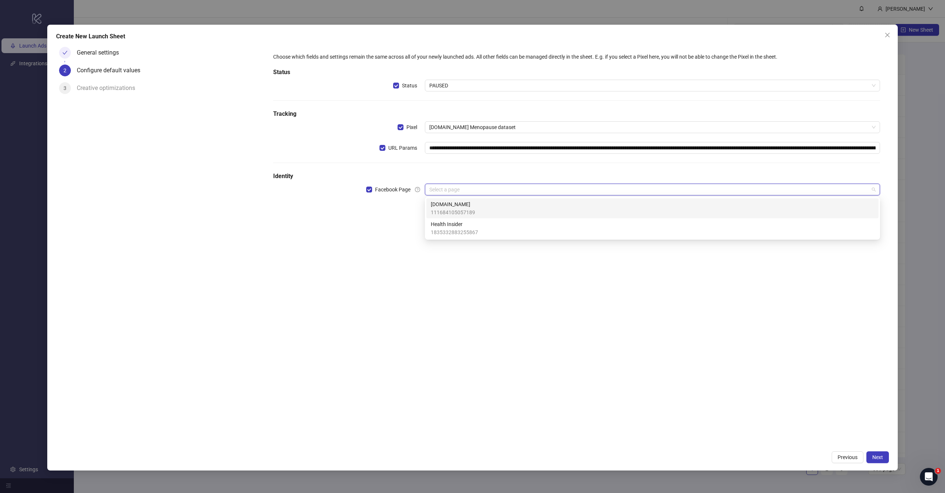
click at [446, 205] on span "[DOMAIN_NAME]" at bounding box center [453, 204] width 44 height 8
click at [451, 210] on input "search" at bounding box center [648, 210] width 439 height 11
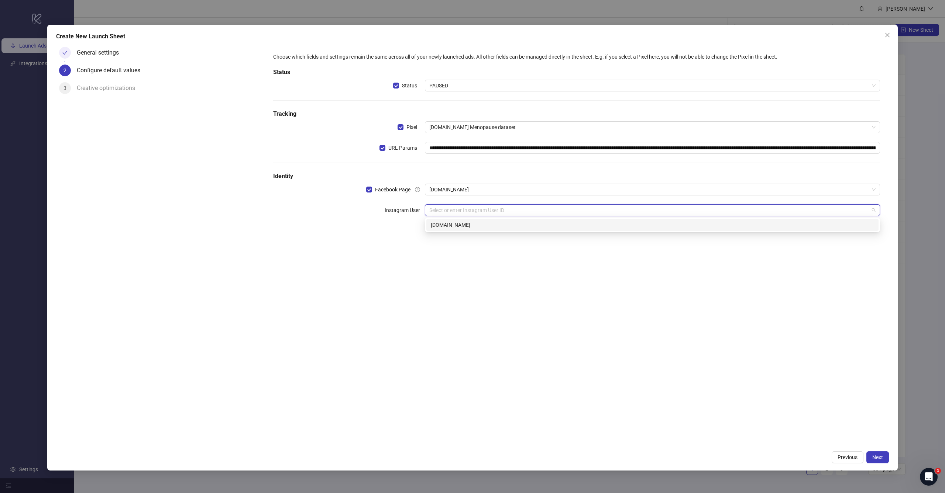
click at [448, 222] on div "bioma.health" at bounding box center [652, 225] width 443 height 8
click at [455, 260] on div "**********" at bounding box center [576, 245] width 624 height 403
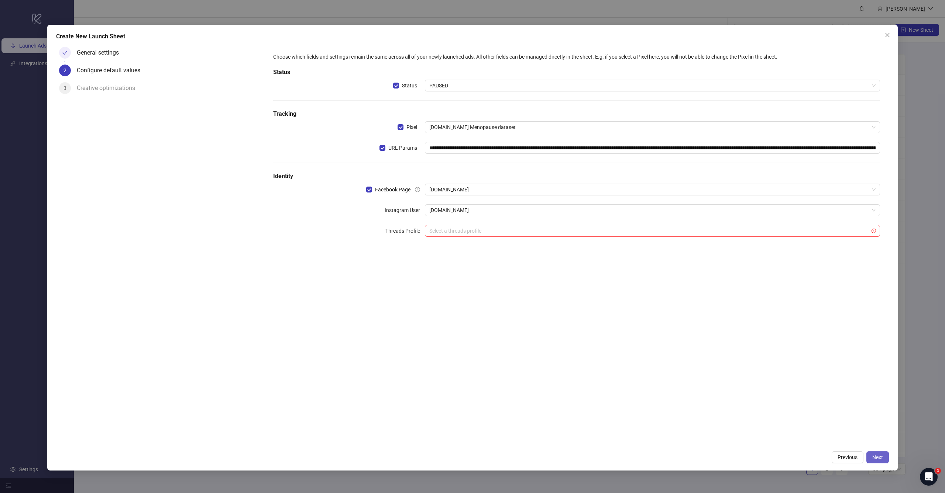
click at [874, 459] on span "Next" at bounding box center [877, 458] width 11 height 6
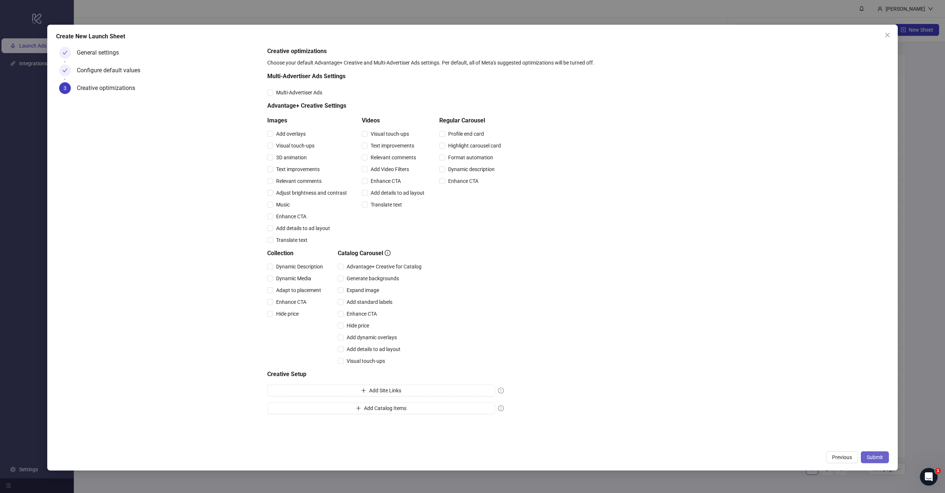
click at [879, 456] on span "Submit" at bounding box center [874, 458] width 16 height 6
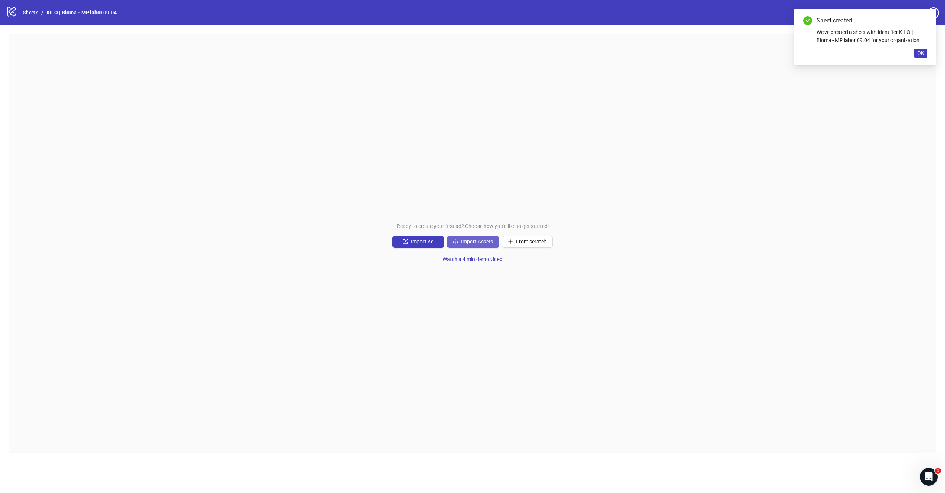
click at [480, 240] on span "Import Assets" at bounding box center [477, 242] width 32 height 6
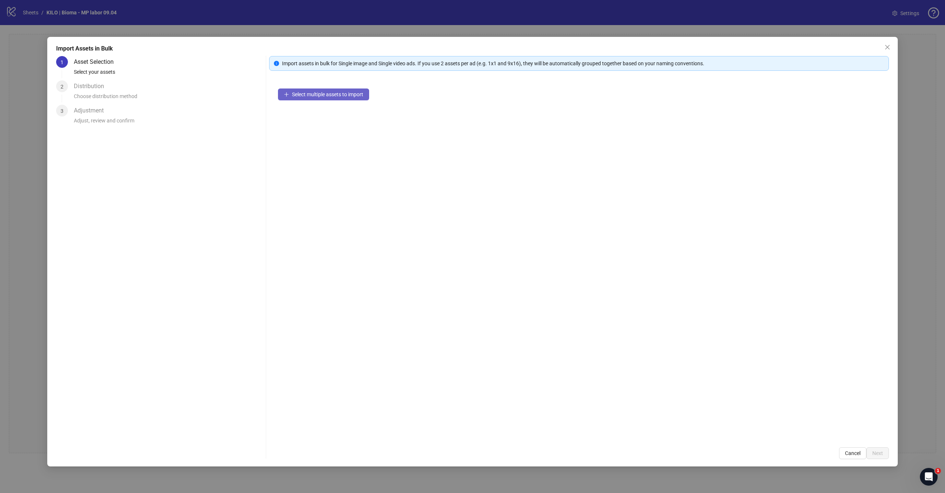
click at [340, 97] on span "Select multiple assets to import" at bounding box center [327, 95] width 71 height 6
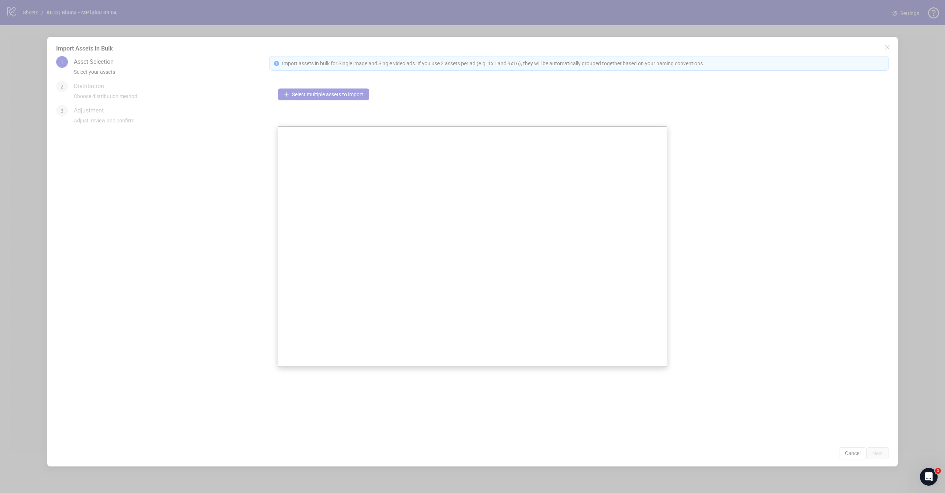
click at [493, 107] on div at bounding box center [472, 246] width 945 height 493
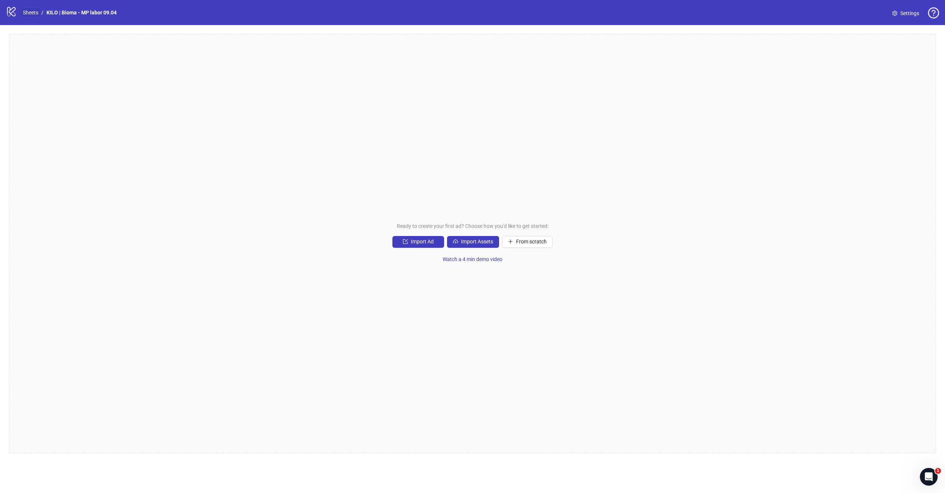
click at [32, 10] on link "Sheets" at bounding box center [30, 12] width 18 height 8
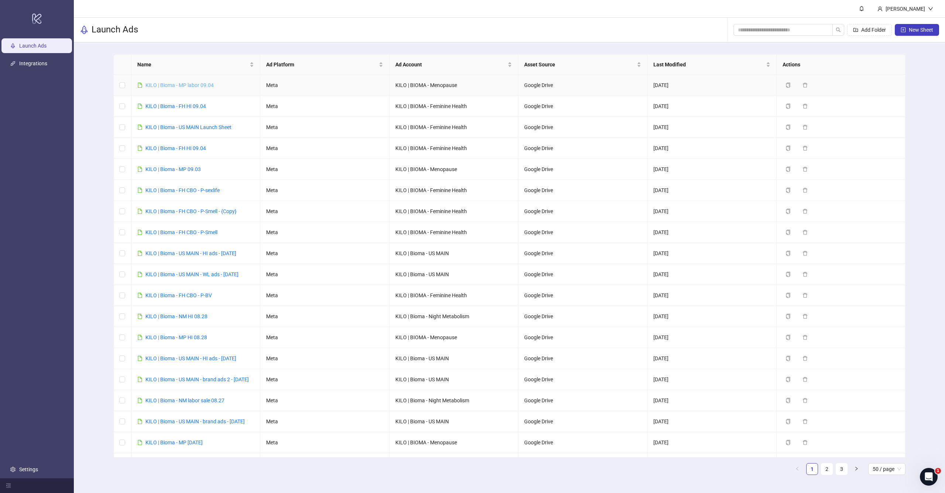
click at [179, 86] on link "KILO | Bioma - MP labor 09.04" at bounding box center [179, 85] width 68 height 6
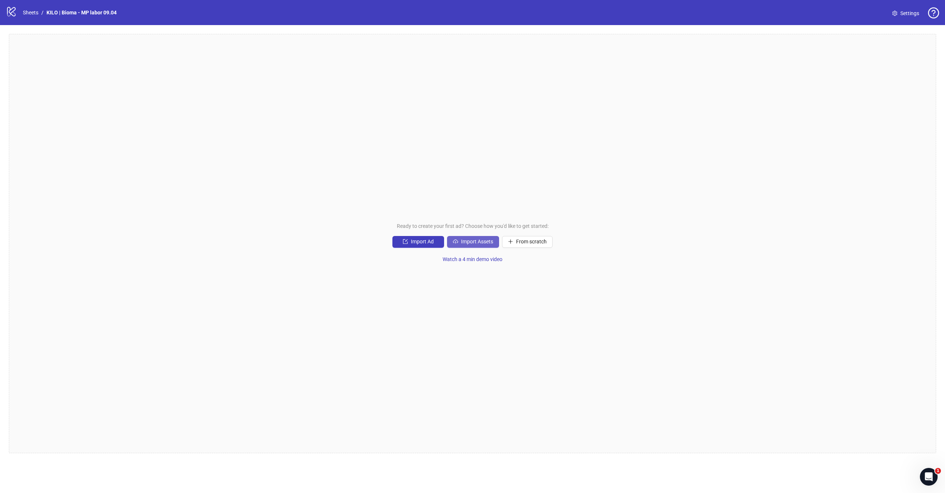
click at [488, 241] on span "Import Assets" at bounding box center [477, 242] width 32 height 6
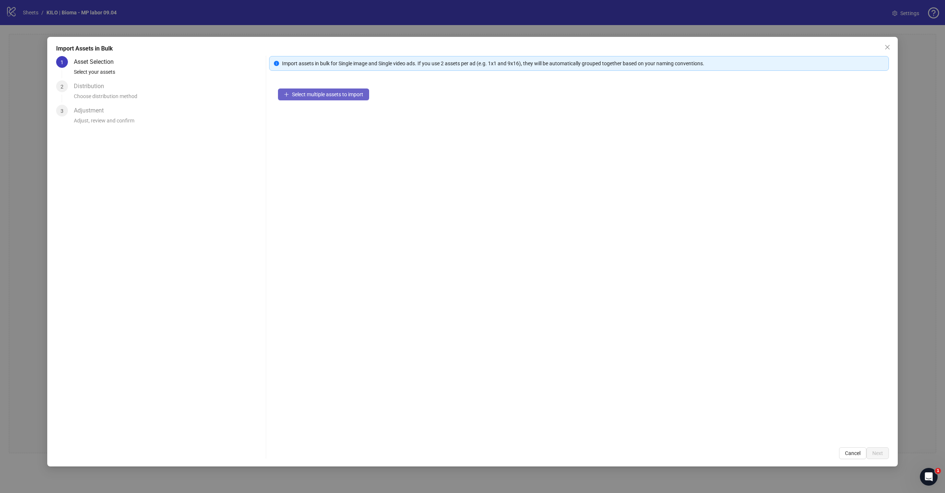
click at [311, 89] on button "Select multiple assets to import" at bounding box center [323, 95] width 91 height 12
click at [882, 453] on span "Next" at bounding box center [877, 454] width 11 height 6
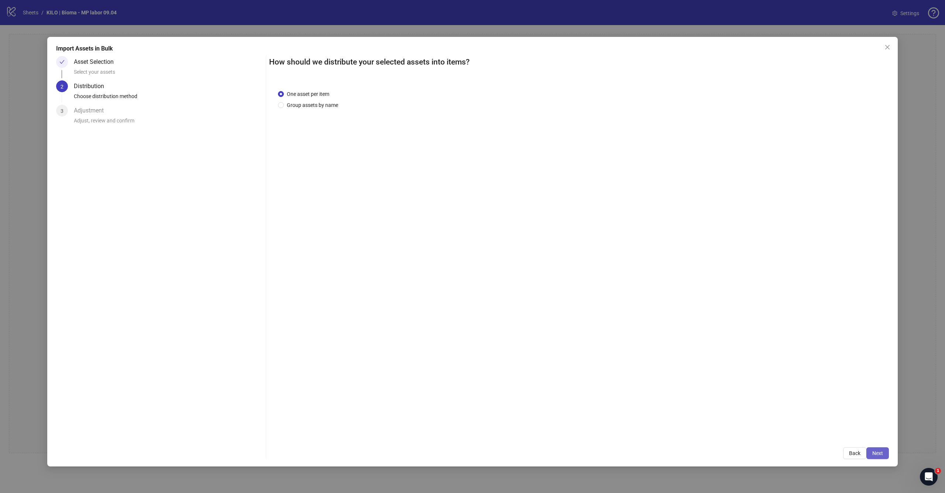
click at [876, 453] on span "Next" at bounding box center [877, 454] width 11 height 6
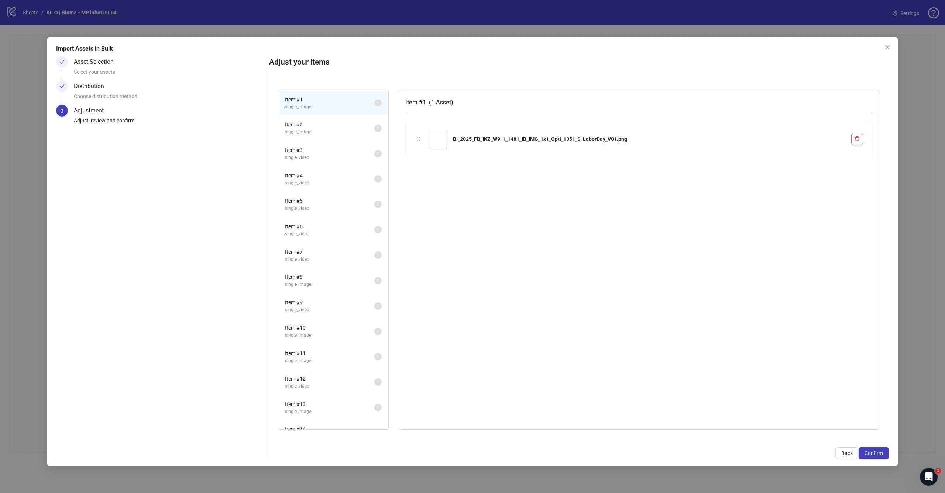
click at [876, 453] on span "Confirm" at bounding box center [873, 454] width 18 height 6
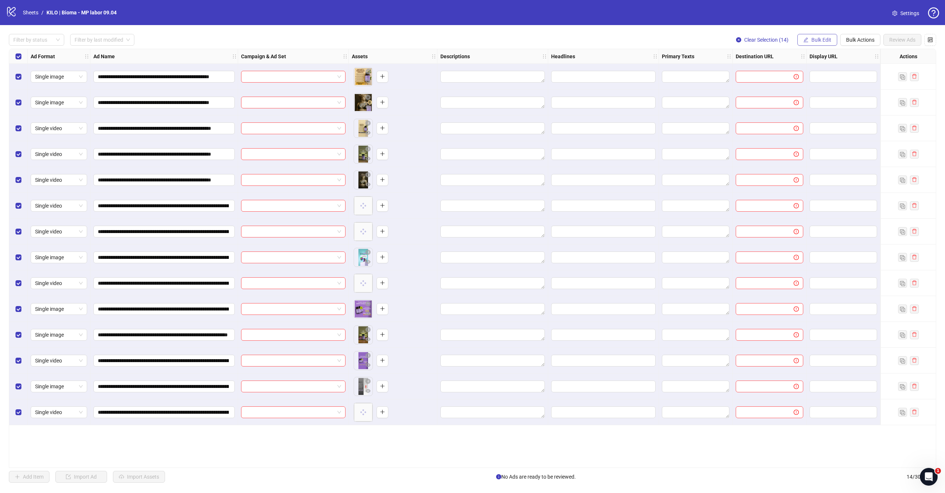
click at [819, 43] on button "Bulk Edit" at bounding box center [817, 40] width 40 height 12
click at [814, 78] on span "Campaign & Ad Set" at bounding box center [824, 78] width 44 height 8
click at [792, 73] on input "search" at bounding box center [792, 71] width 95 height 11
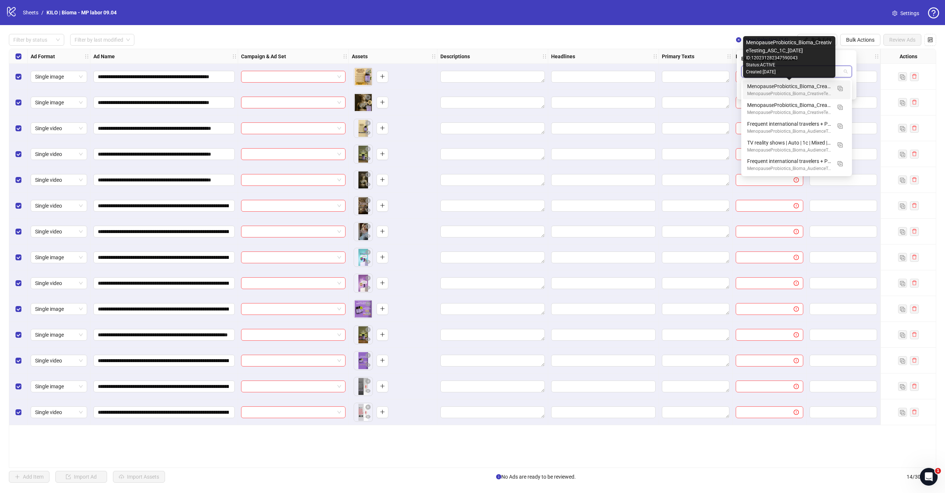
click at [800, 88] on div "MenopauseProbiotics_Bioma_CreativeTesting_ASC_1C_2025.09.04" at bounding box center [789, 86] width 84 height 8
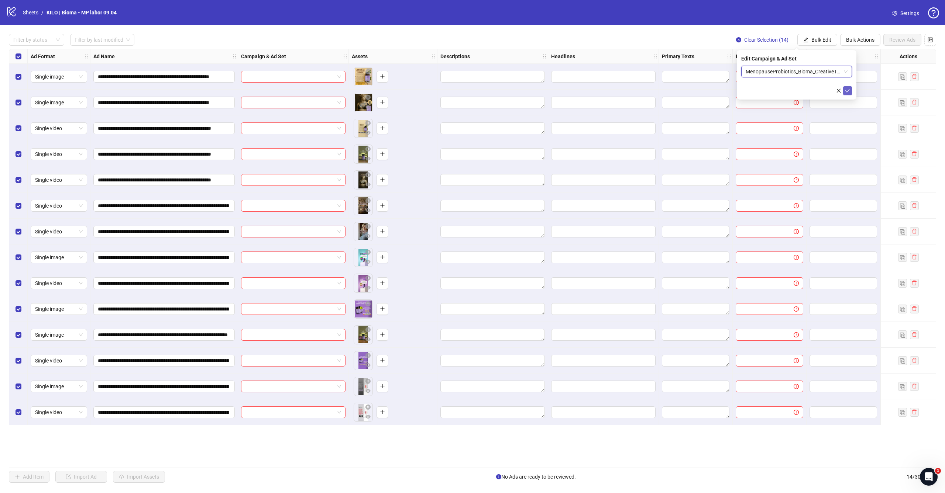
click at [847, 90] on icon "check" at bounding box center [847, 90] width 5 height 5
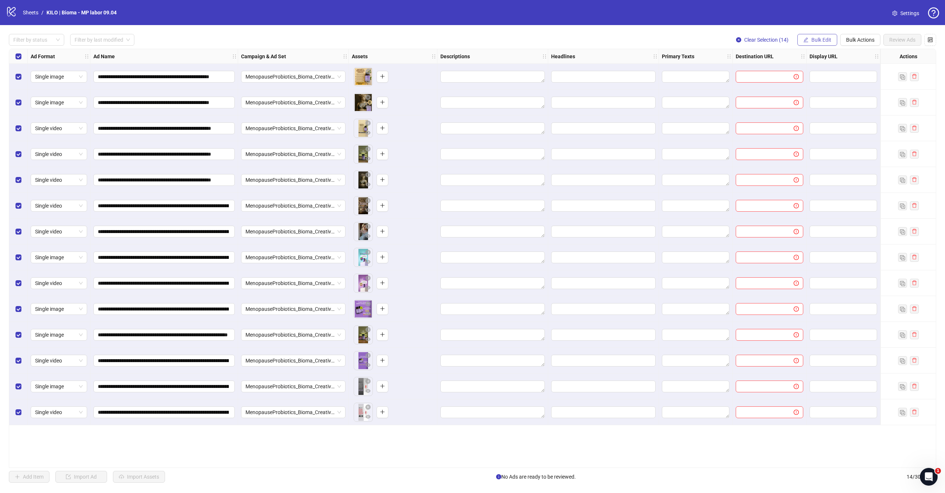
click at [819, 39] on span "Bulk Edit" at bounding box center [821, 40] width 20 height 6
click at [815, 113] on span "Primary Texts" at bounding box center [824, 114] width 44 height 8
click at [803, 73] on textarea at bounding box center [796, 76] width 111 height 20
paste textarea "**********"
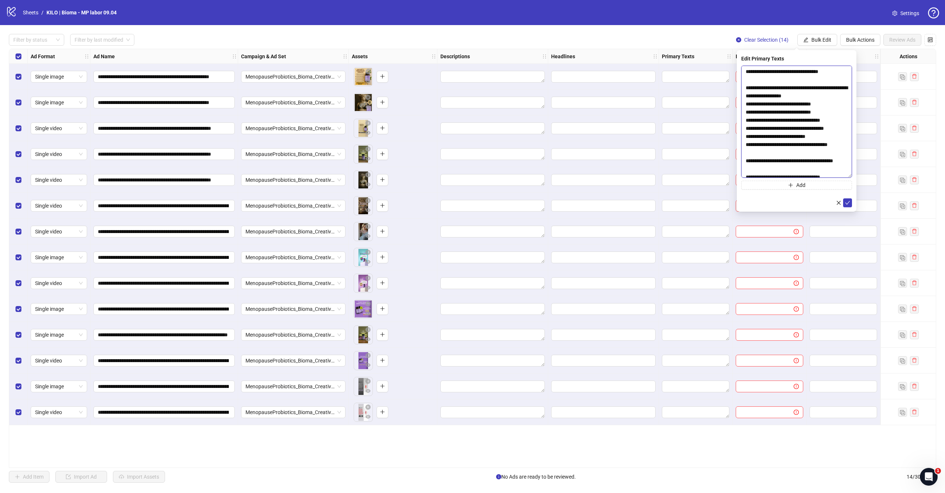
click at [859, 222] on body "**********" at bounding box center [472, 246] width 945 height 493
type textarea "**********"
click at [850, 249] on button "submit" at bounding box center [847, 248] width 9 height 9
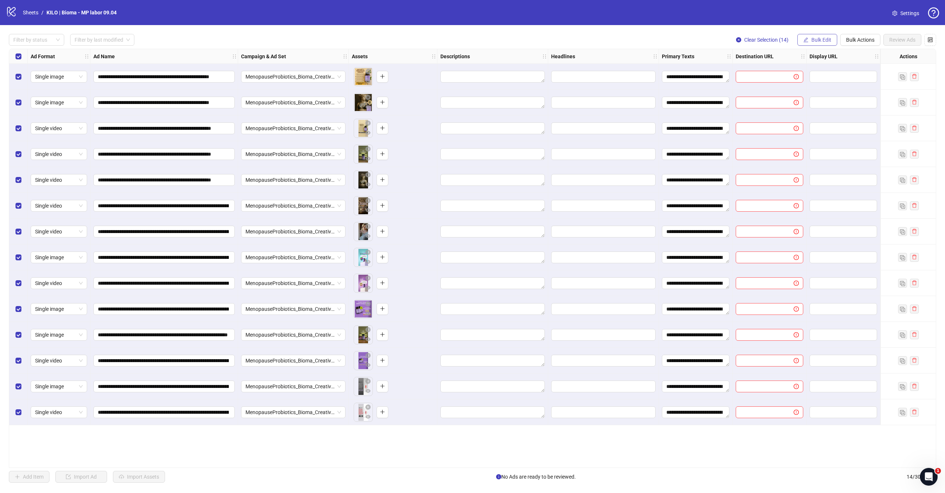
click at [833, 42] on button "Bulk Edit" at bounding box center [817, 40] width 40 height 12
click at [822, 127] on span "Destination URL" at bounding box center [824, 125] width 44 height 8
click at [759, 70] on input "text" at bounding box center [793, 72] width 96 height 8
paste input "**********"
type input "**********"
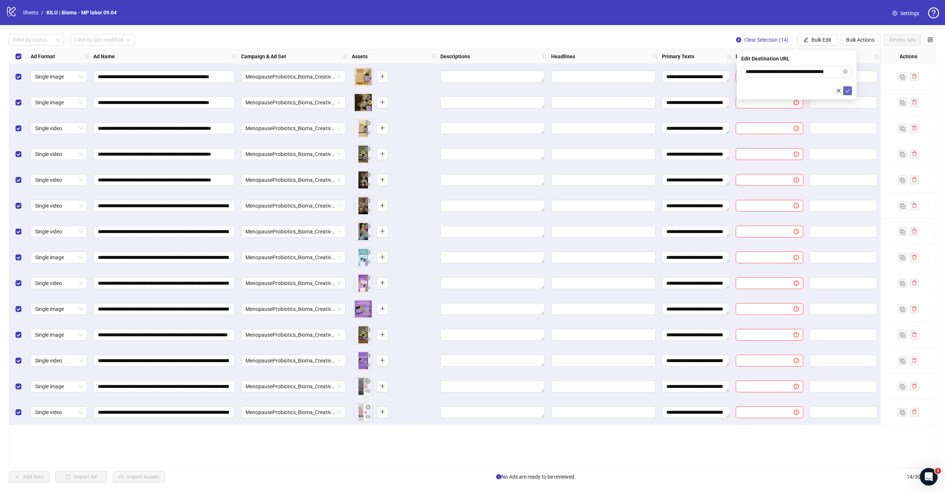
click at [845, 89] on icon "check" at bounding box center [847, 90] width 5 height 5
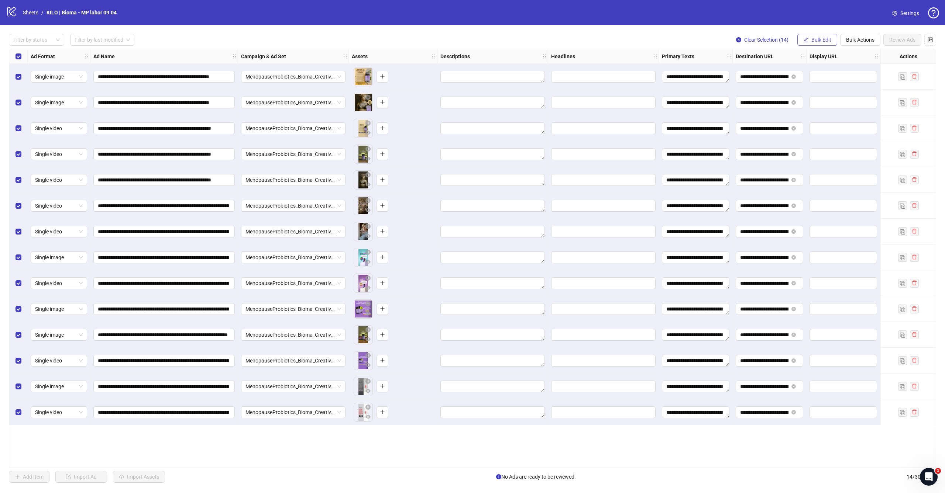
click at [814, 38] on span "Bulk Edit" at bounding box center [821, 40] width 20 height 6
click at [810, 101] on span "Headlines" at bounding box center [824, 102] width 44 height 8
click at [815, 67] on div "Press Shift+Enter to add new input" at bounding box center [796, 69] width 85 height 13
click at [755, 70] on div "Press Shift+Enter to add new input" at bounding box center [796, 69] width 85 height 13
click at [752, 70] on input "text" at bounding box center [796, 72] width 111 height 12
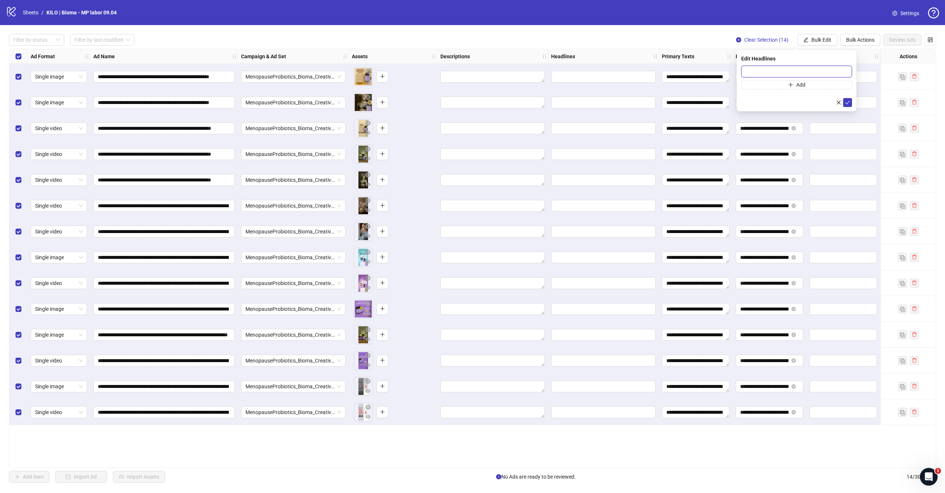
paste input "**********"
type input "**********"
click at [850, 99] on button "submit" at bounding box center [847, 102] width 9 height 9
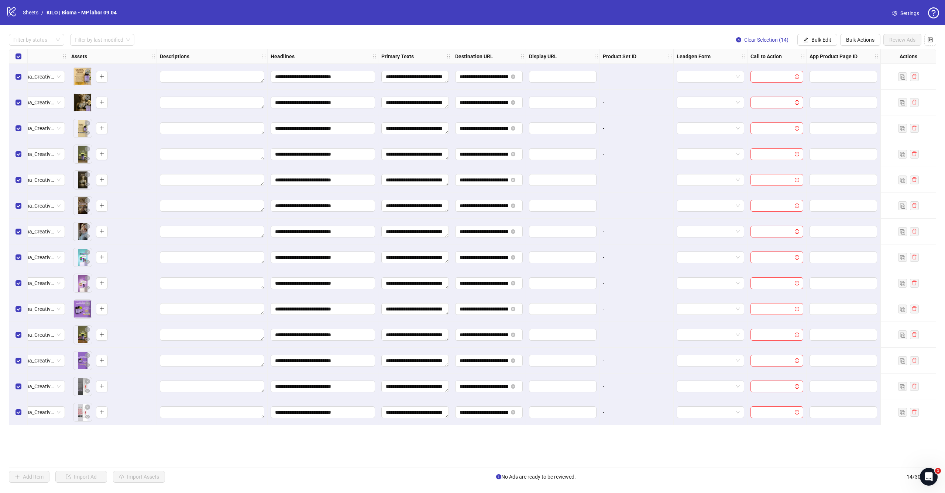
scroll to position [0, 280]
click at [853, 40] on span "Bulk Actions" at bounding box center [860, 40] width 28 height 6
click at [815, 40] on span "Bulk Edit" at bounding box center [821, 40] width 20 height 6
click at [815, 156] on li "Call to Action" at bounding box center [824, 161] width 53 height 12
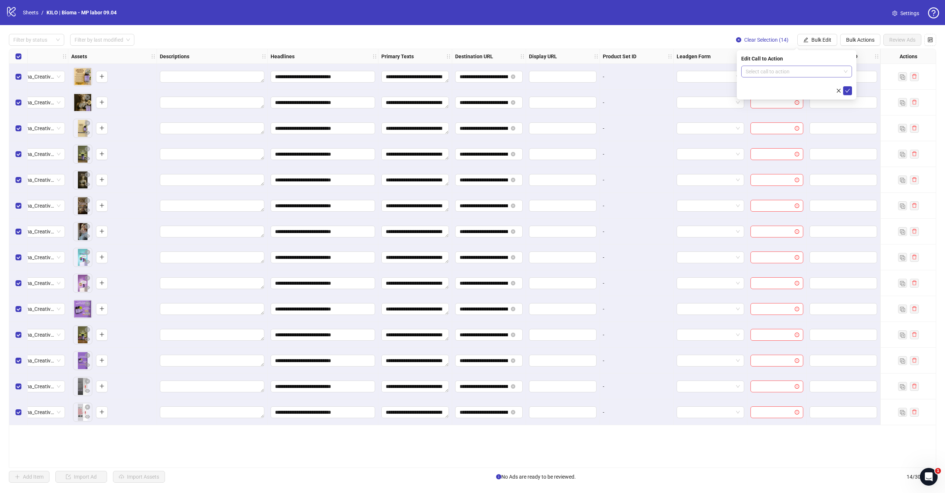
click at [765, 71] on input "search" at bounding box center [792, 71] width 95 height 11
click at [781, 126] on div "Shop now" at bounding box center [796, 125] width 99 height 8
click at [846, 88] on icon "check" at bounding box center [847, 90] width 5 height 5
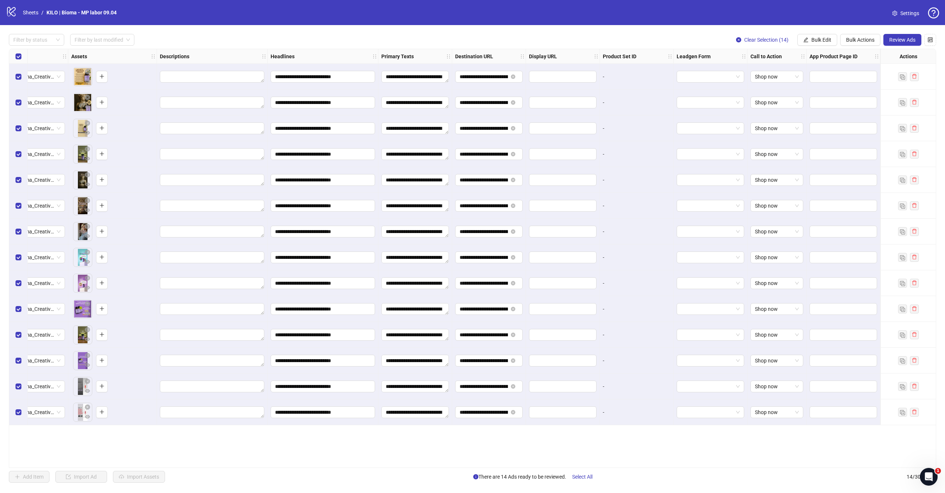
scroll to position [0, 280]
click at [905, 44] on button "Review Ads" at bounding box center [902, 40] width 38 height 12
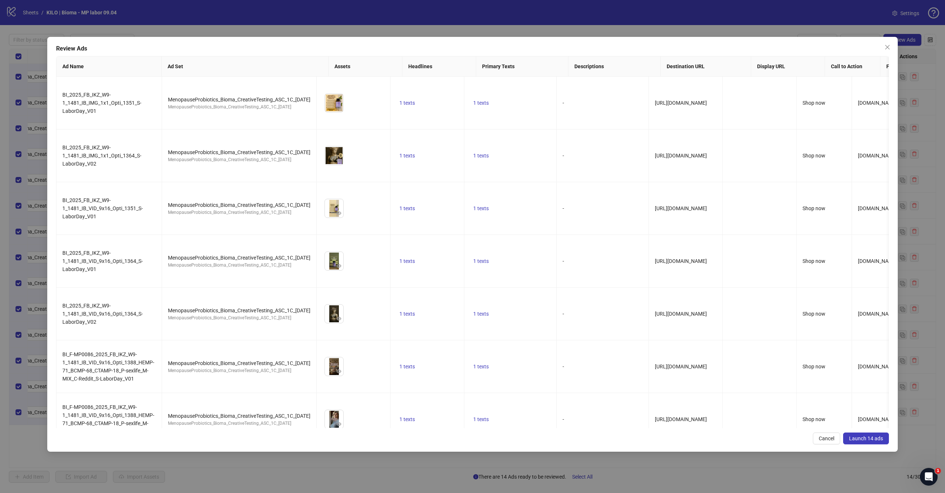
click at [875, 438] on span "Launch 14 ads" at bounding box center [866, 439] width 34 height 6
